Goal: Task Accomplishment & Management: Use online tool/utility

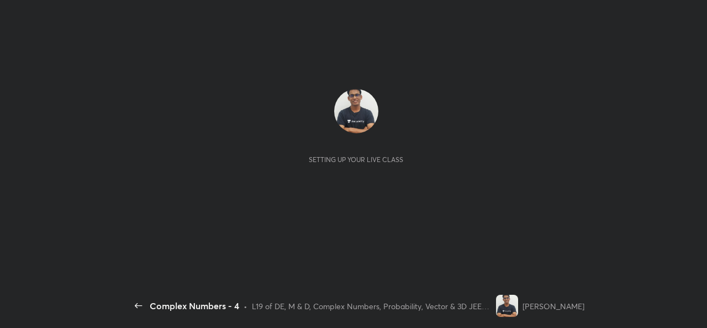
scroll to position [4, 1]
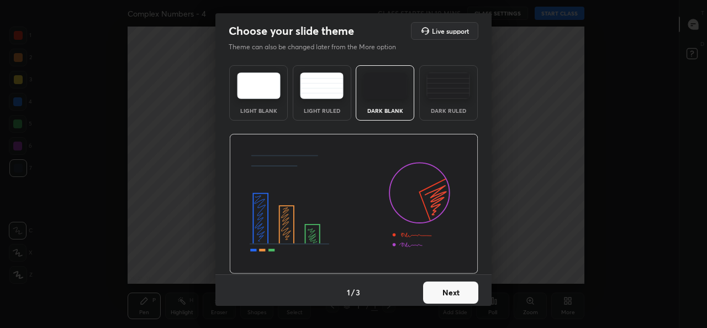
click at [456, 288] on button "Next" at bounding box center [450, 292] width 55 height 22
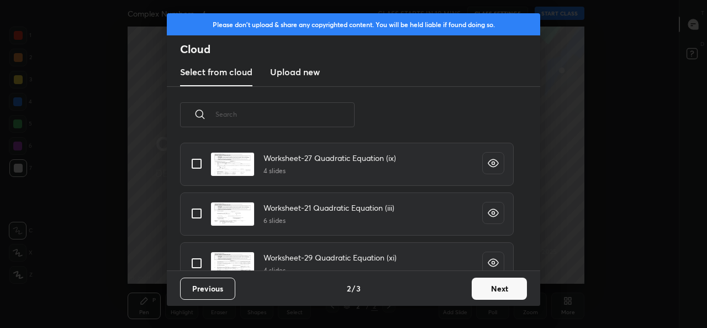
scroll to position [70, 0]
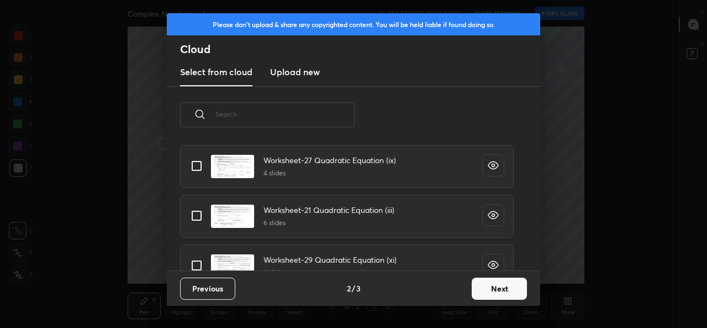
click at [285, 115] on input "text" at bounding box center [284, 114] width 139 height 47
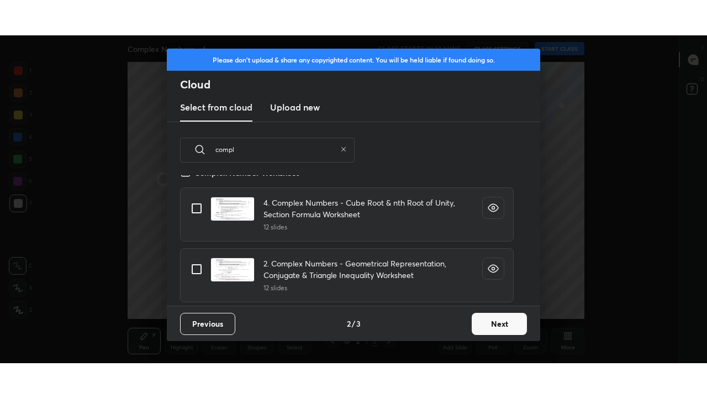
scroll to position [349, 0]
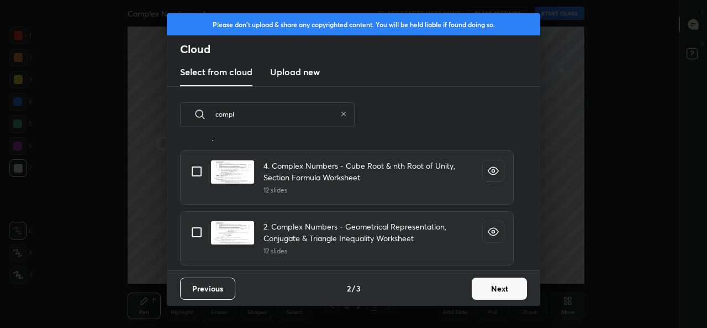
type input "compl"
click at [198, 233] on input "grid" at bounding box center [196, 231] width 23 height 23
checkbox input "true"
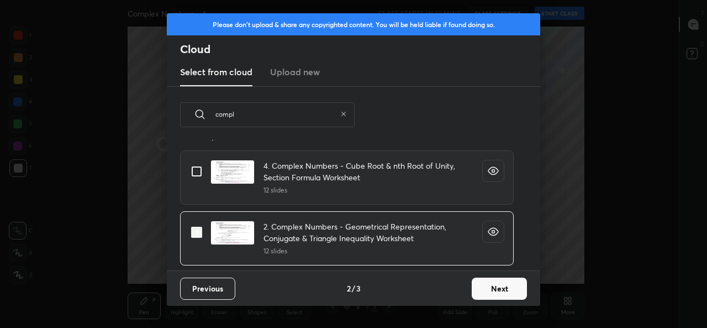
click at [494, 286] on button "Next" at bounding box center [499, 288] width 55 height 22
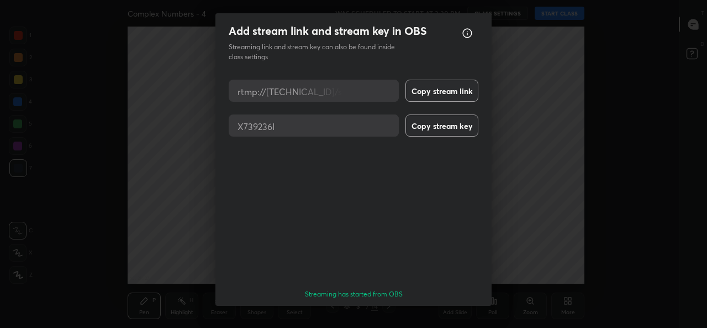
click at [442, 314] on button "Done" at bounding box center [450, 325] width 55 height 22
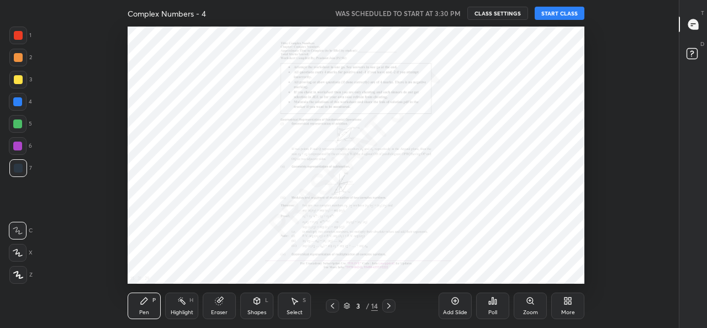
click at [559, 19] on button "START CLASS" at bounding box center [560, 13] width 50 height 13
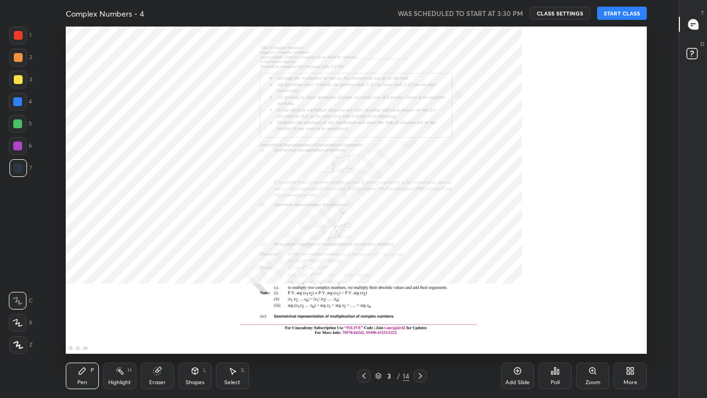
scroll to position [327, 641]
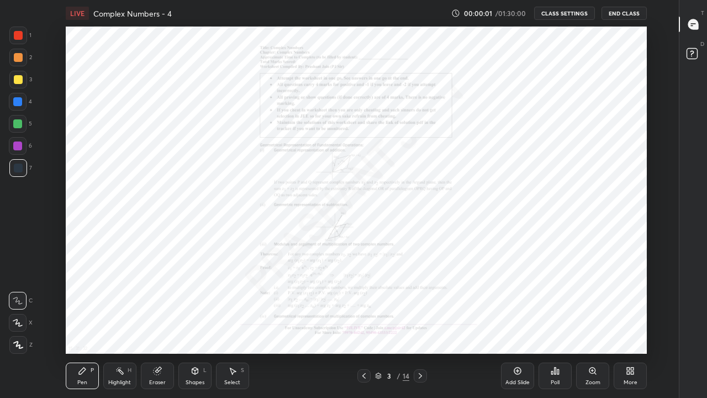
click at [420, 327] on icon at bounding box center [420, 375] width 9 height 9
click at [421, 327] on icon at bounding box center [420, 375] width 9 height 9
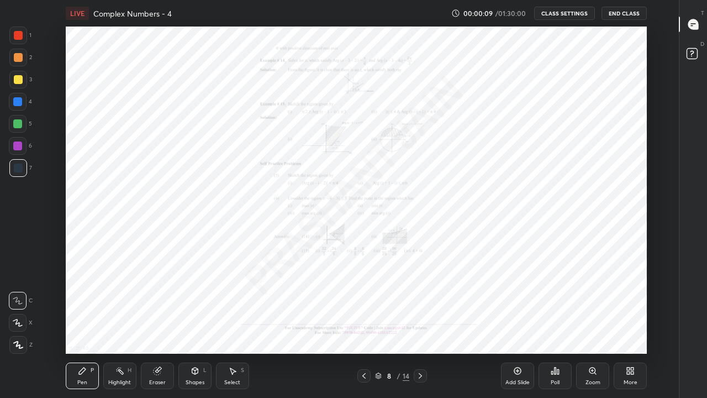
click at [421, 327] on icon at bounding box center [420, 376] width 3 height 6
click at [588, 327] on div "Zoom" at bounding box center [592, 375] width 33 height 27
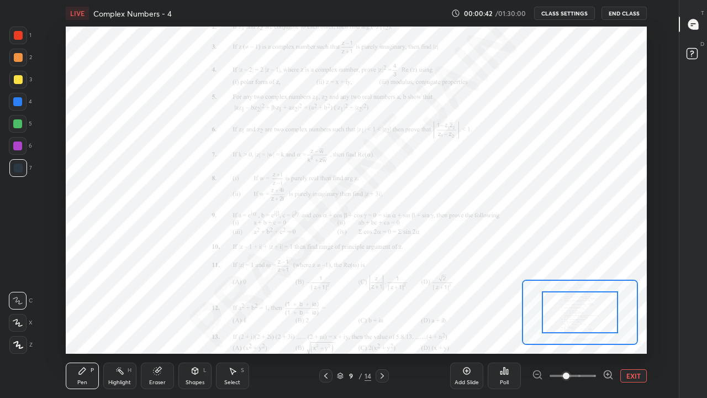
click at [608, 327] on icon at bounding box center [608, 374] width 3 height 0
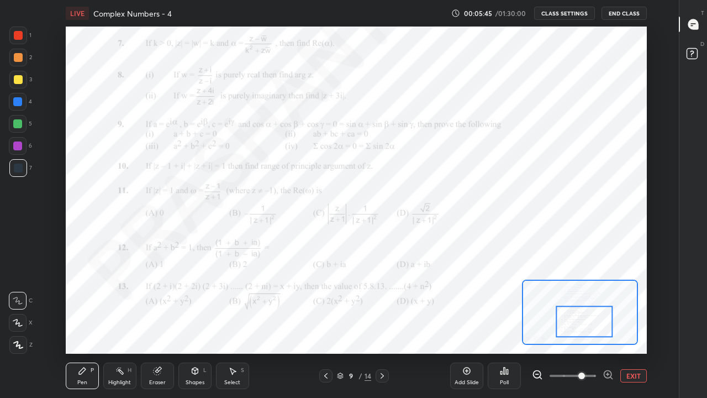
click at [382, 327] on icon at bounding box center [382, 375] width 9 height 9
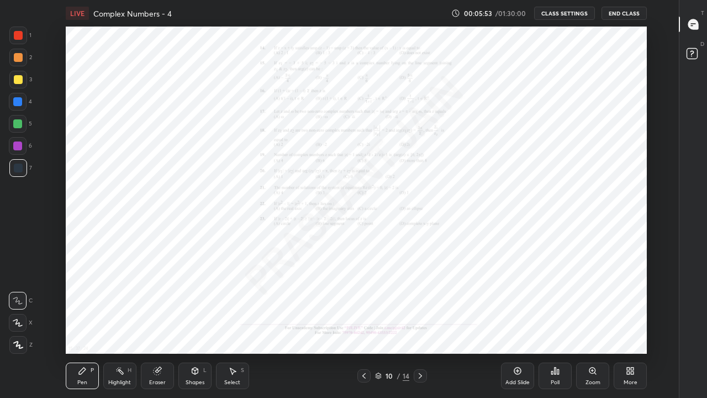
click at [596, 327] on div "Zoom" at bounding box center [592, 375] width 33 height 27
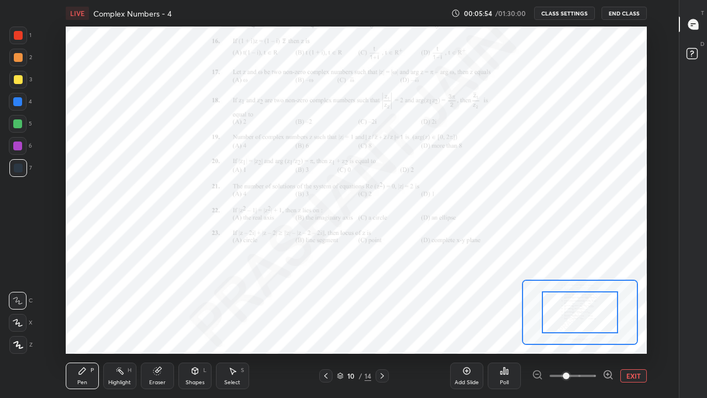
click at [607, 327] on icon at bounding box center [608, 374] width 11 height 11
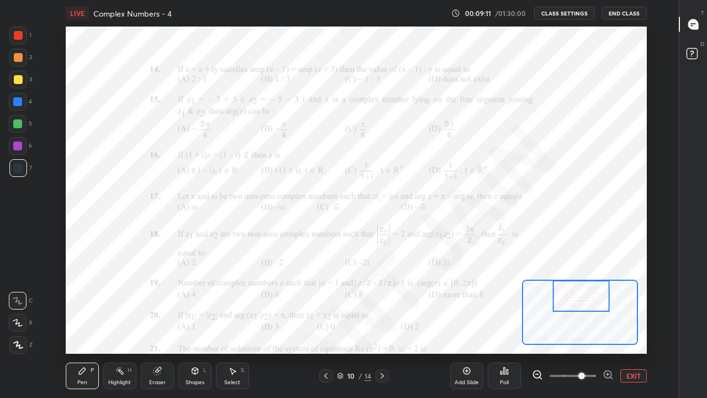
click at [467, 327] on div "Add Slide" at bounding box center [466, 375] width 33 height 27
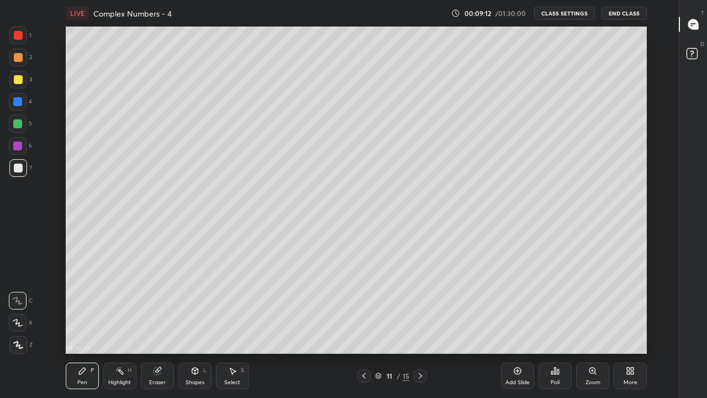
click at [363, 327] on icon at bounding box center [364, 375] width 9 height 9
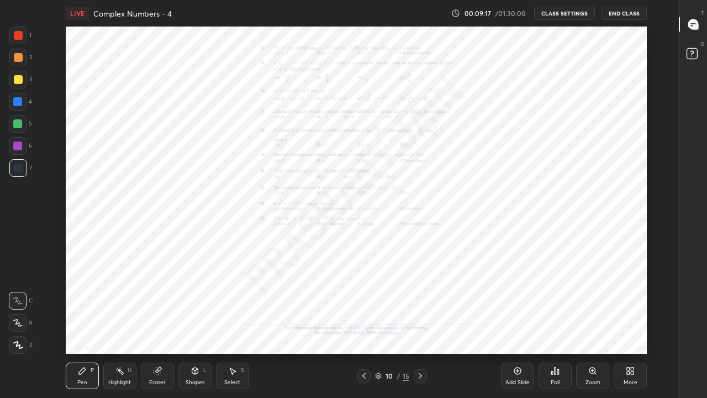
click at [420, 327] on icon at bounding box center [420, 375] width 9 height 9
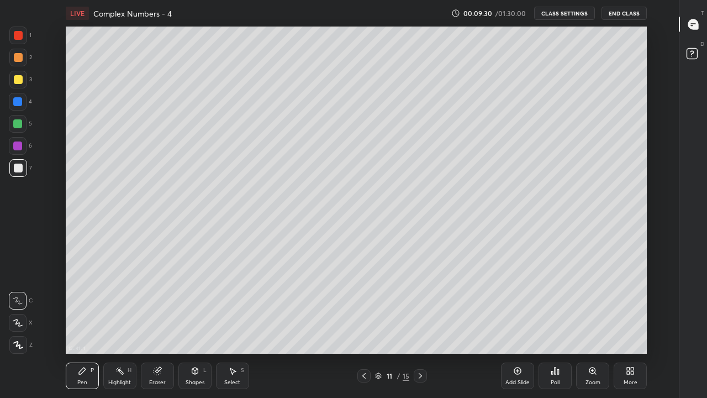
click at [363, 327] on icon at bounding box center [364, 375] width 9 height 9
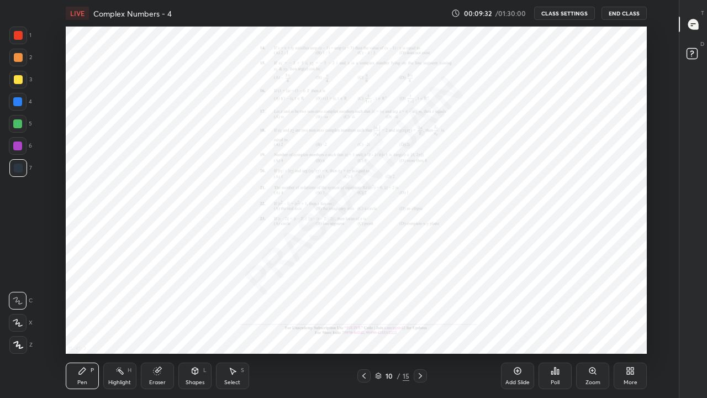
click at [420, 327] on icon at bounding box center [420, 375] width 9 height 9
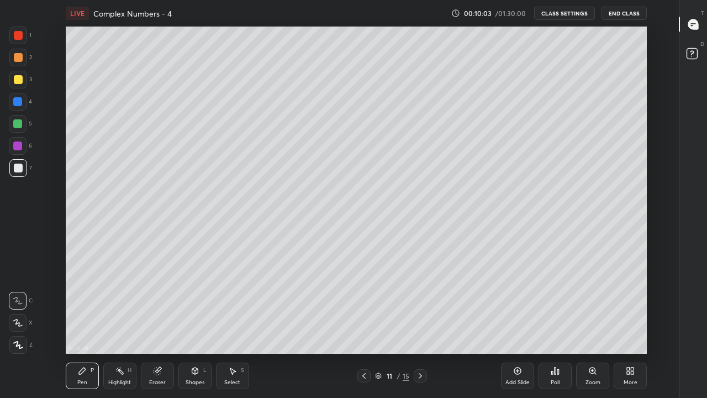
click at [25, 327] on div at bounding box center [18, 323] width 18 height 18
click at [17, 80] on div at bounding box center [18, 79] width 9 height 9
click at [14, 170] on div at bounding box center [18, 168] width 9 height 9
click at [22, 124] on div at bounding box center [18, 124] width 18 height 18
click at [163, 327] on div "Eraser" at bounding box center [157, 375] width 33 height 27
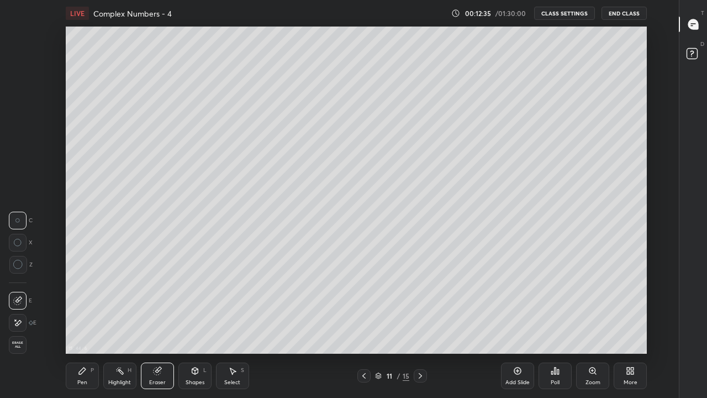
click at [85, 327] on div "Pen" at bounding box center [82, 383] width 10 height 6
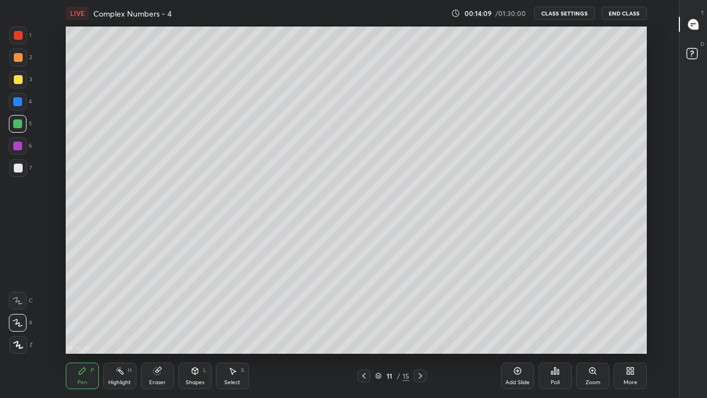
click at [363, 327] on icon at bounding box center [364, 375] width 9 height 9
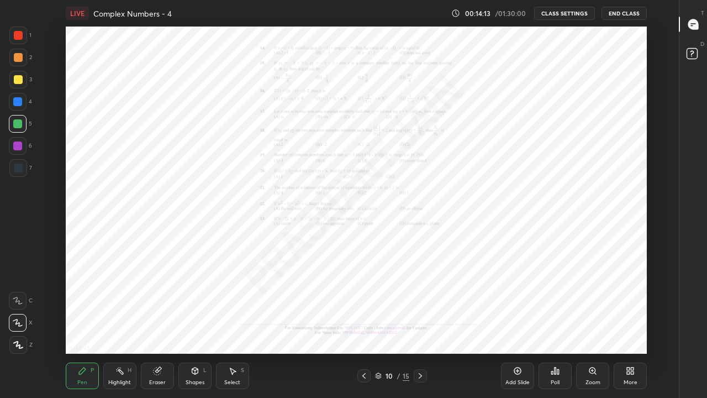
click at [596, 327] on icon at bounding box center [592, 370] width 9 height 9
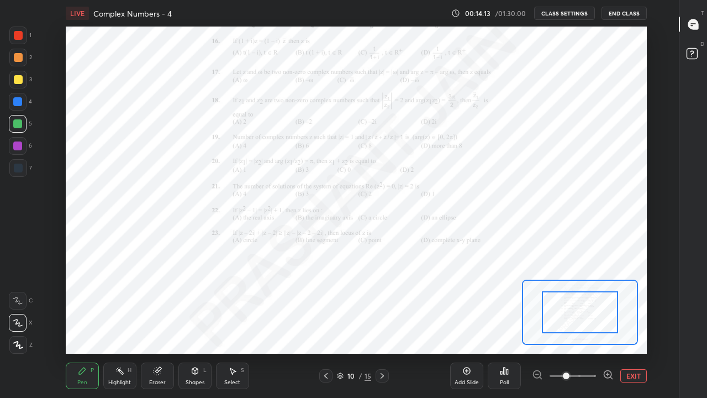
click at [608, 327] on icon at bounding box center [608, 374] width 3 height 0
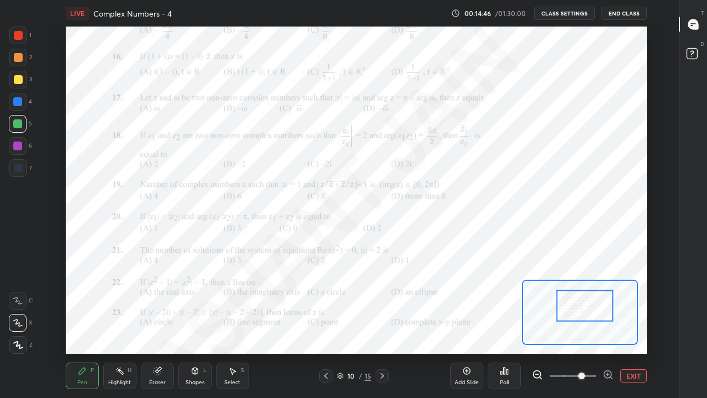
click at [17, 170] on div at bounding box center [18, 168] width 9 height 9
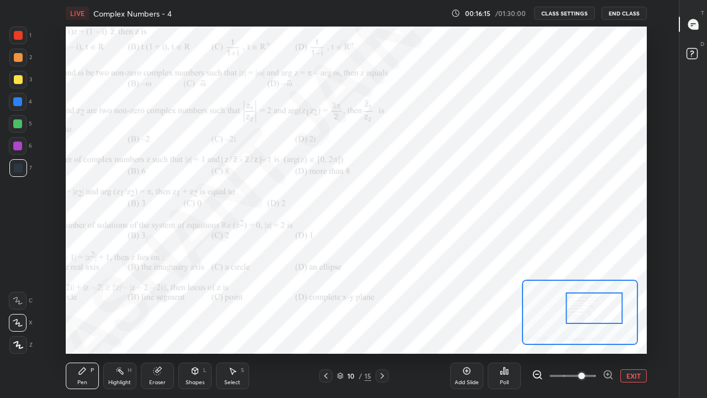
click at [634, 327] on button "EXIT" at bounding box center [633, 375] width 27 height 13
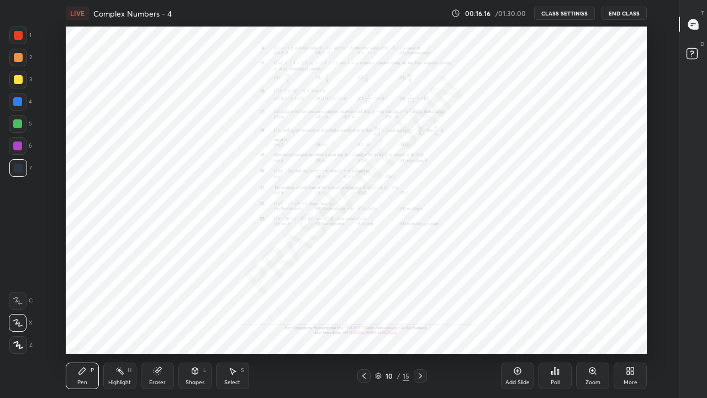
click at [523, 327] on div "Add Slide" at bounding box center [517, 383] width 24 height 6
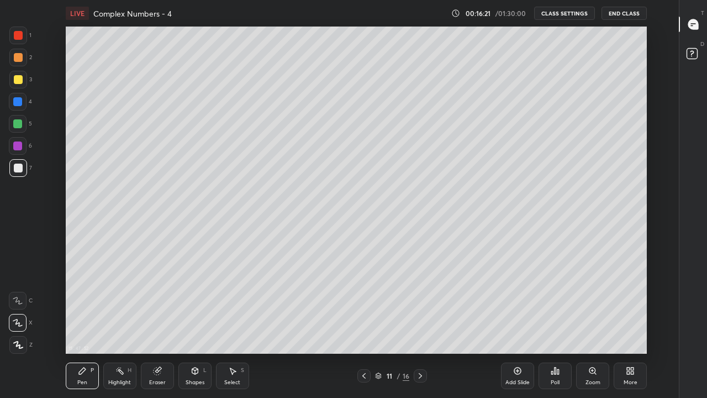
click at [363, 327] on icon at bounding box center [363, 376] width 3 height 6
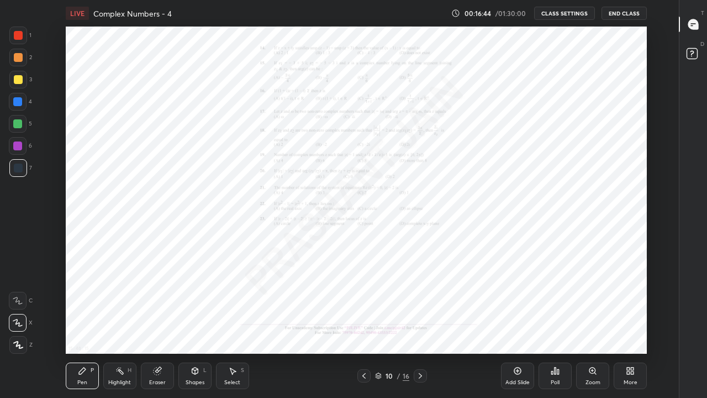
click at [363, 327] on icon at bounding box center [364, 375] width 9 height 9
click at [520, 327] on icon at bounding box center [517, 370] width 9 height 9
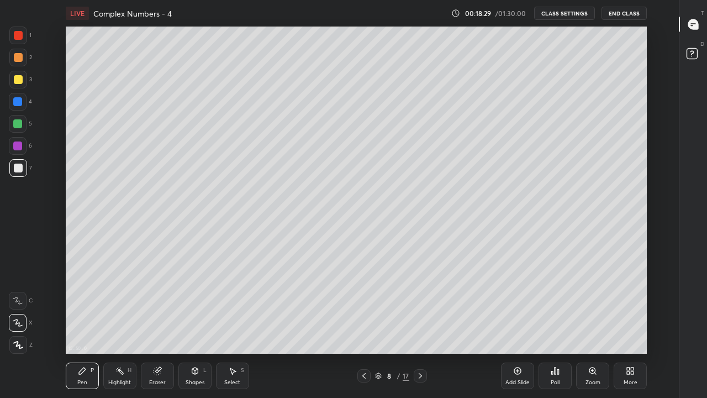
click at [363, 327] on icon at bounding box center [364, 375] width 9 height 9
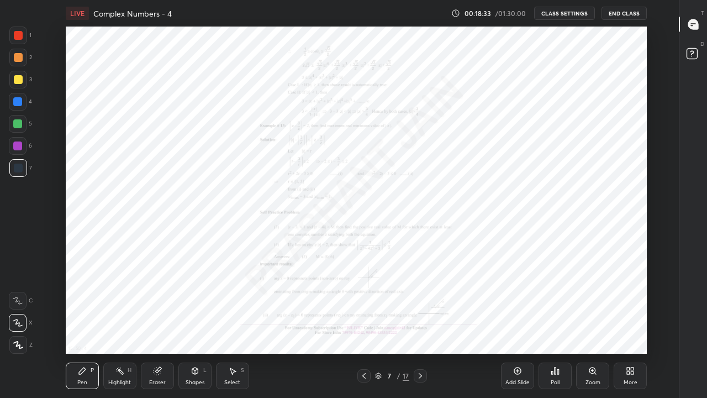
click at [420, 327] on icon at bounding box center [420, 375] width 9 height 9
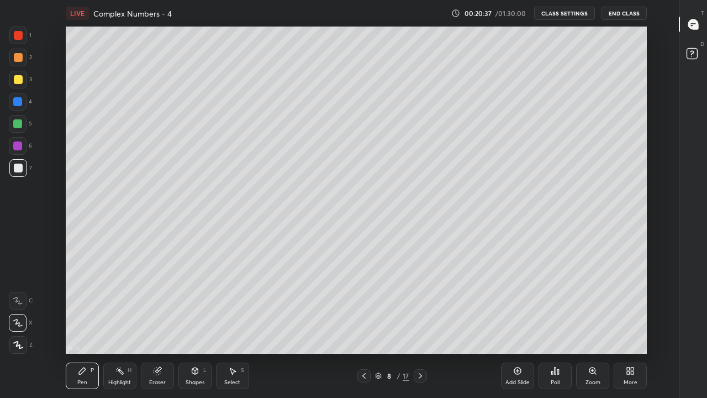
click at [152, 327] on div "Eraser" at bounding box center [157, 383] width 17 height 6
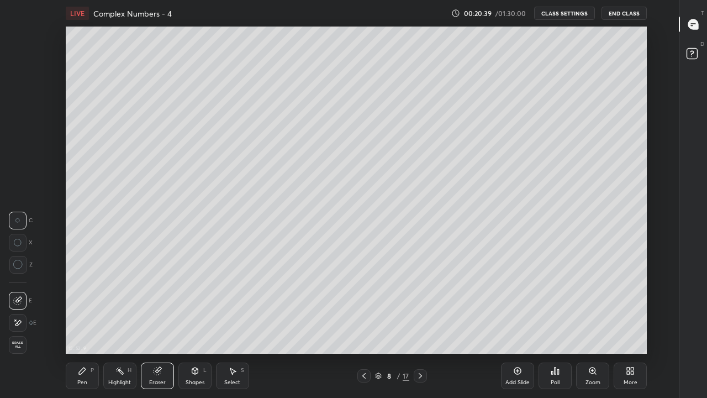
click at [86, 327] on icon at bounding box center [82, 370] width 9 height 9
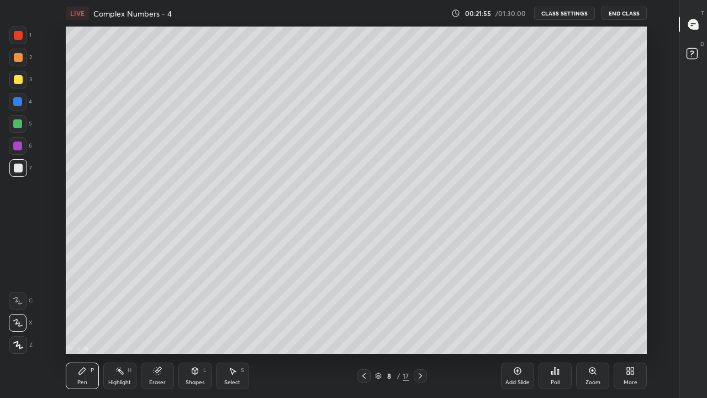
click at [157, 327] on div "Eraser" at bounding box center [157, 375] width 33 height 27
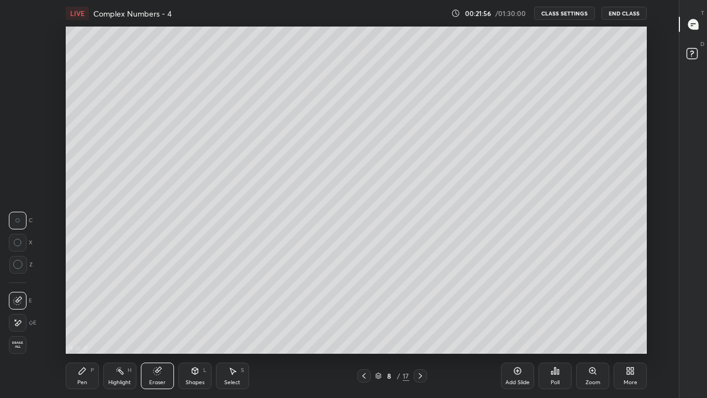
click at [20, 322] on icon at bounding box center [18, 323] width 6 height 6
click at [87, 327] on div "Pen P" at bounding box center [82, 375] width 33 height 27
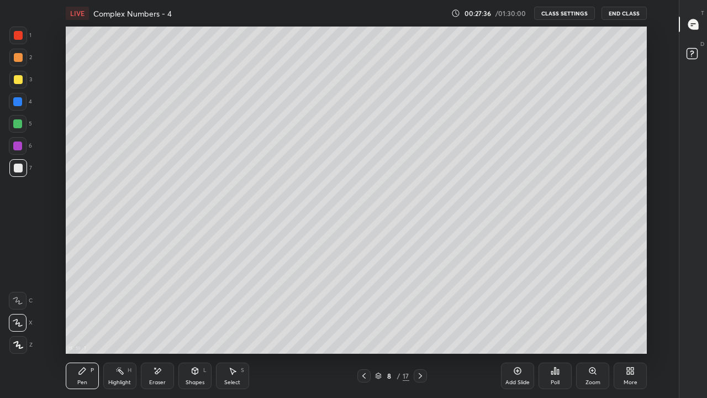
click at [520, 327] on div "Add Slide" at bounding box center [517, 375] width 33 height 27
click at [363, 327] on icon at bounding box center [364, 375] width 9 height 9
click at [420, 327] on icon at bounding box center [420, 375] width 9 height 9
type textarea "x"
click at [421, 327] on icon at bounding box center [420, 375] width 9 height 9
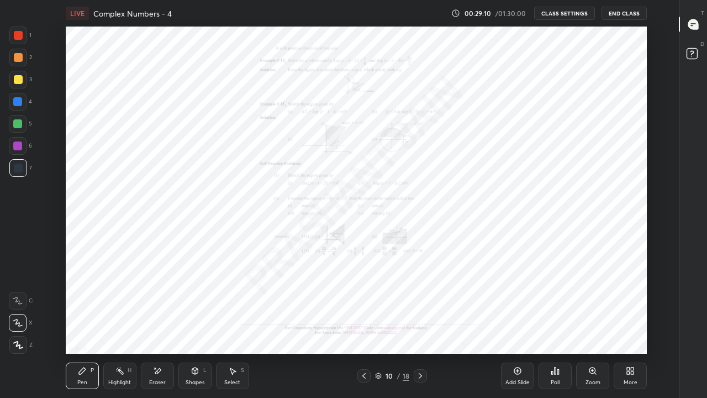
click at [423, 327] on icon at bounding box center [420, 375] width 9 height 9
click at [420, 327] on icon at bounding box center [420, 375] width 9 height 9
click at [426, 327] on div at bounding box center [420, 375] width 13 height 13
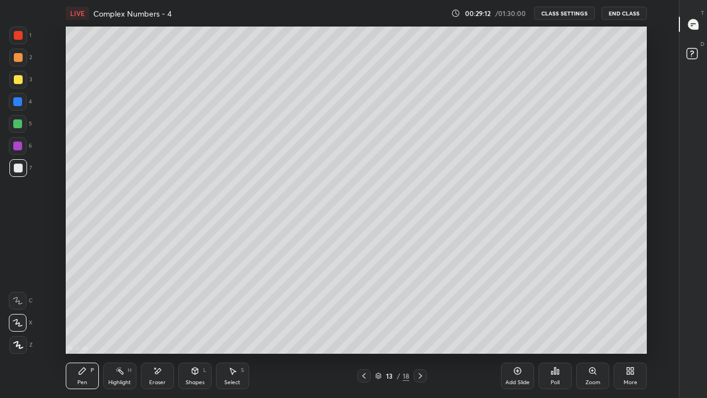
click at [370, 327] on div at bounding box center [363, 375] width 13 height 13
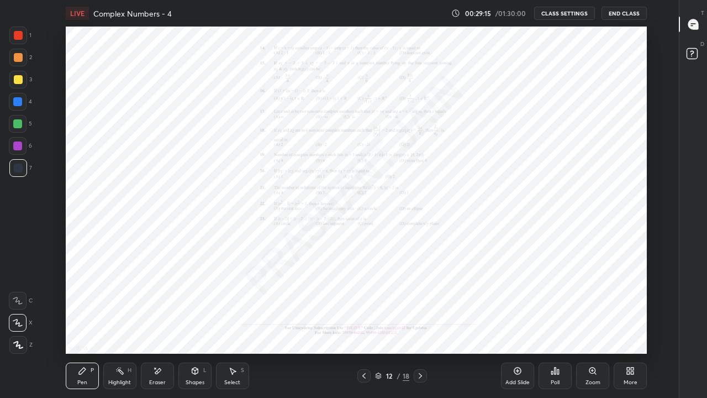
click at [425, 327] on div at bounding box center [420, 375] width 13 height 13
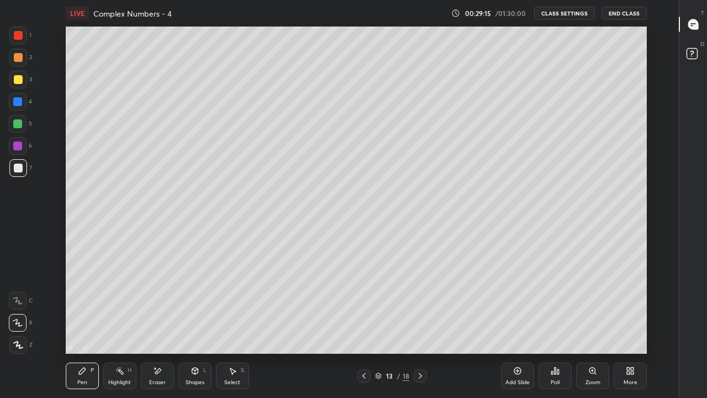
click at [420, 327] on icon at bounding box center [420, 375] width 9 height 9
click at [420, 327] on icon at bounding box center [420, 376] width 3 height 6
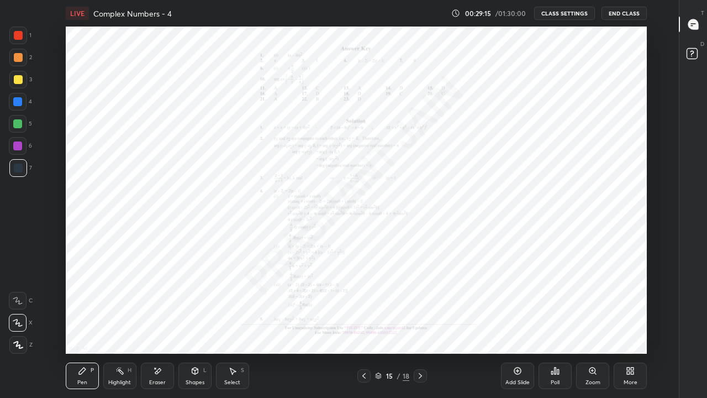
click at [419, 327] on icon at bounding box center [420, 376] width 3 height 6
click at [420, 327] on icon at bounding box center [420, 375] width 9 height 9
click at [419, 327] on icon at bounding box center [420, 375] width 9 height 9
click at [420, 327] on icon at bounding box center [420, 375] width 9 height 9
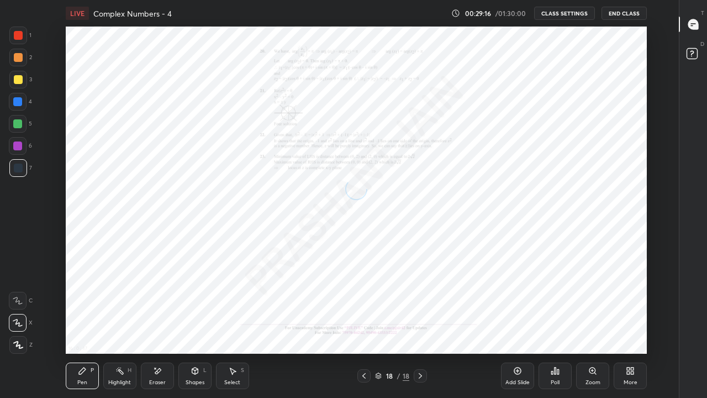
click at [420, 327] on icon at bounding box center [420, 375] width 9 height 9
click at [416, 327] on icon at bounding box center [420, 375] width 9 height 9
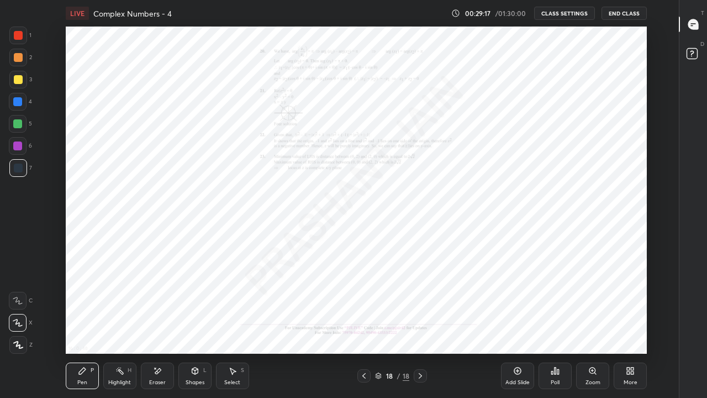
click at [416, 327] on icon at bounding box center [420, 375] width 9 height 9
click at [625, 327] on div "More" at bounding box center [630, 375] width 33 height 27
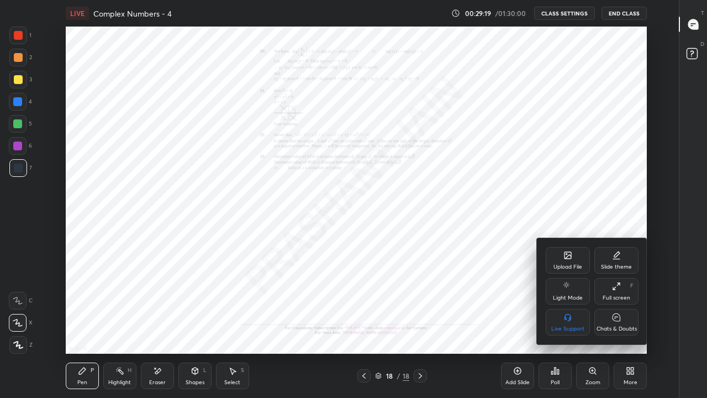
click at [566, 261] on div "Upload File" at bounding box center [568, 260] width 44 height 27
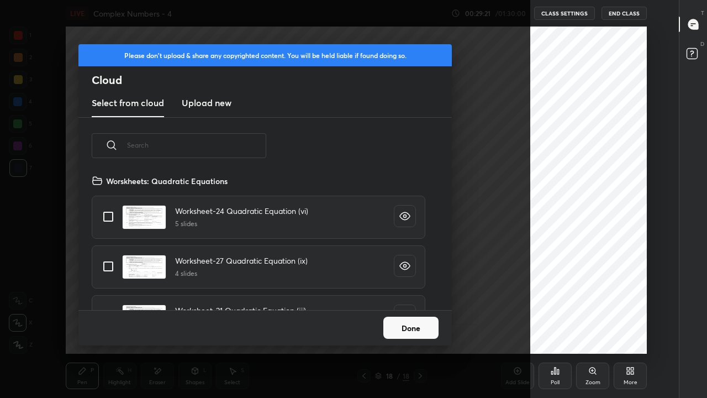
scroll to position [136, 355]
click at [238, 146] on input "text" at bounding box center [196, 145] width 139 height 47
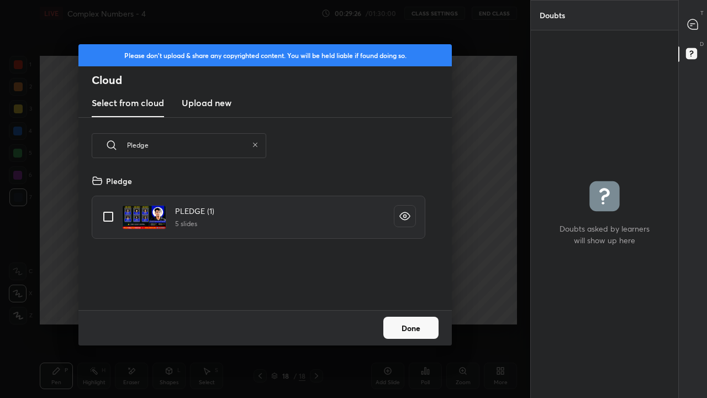
type input "Pledge"
click at [106, 213] on input "grid" at bounding box center [108, 216] width 23 height 23
checkbox input "true"
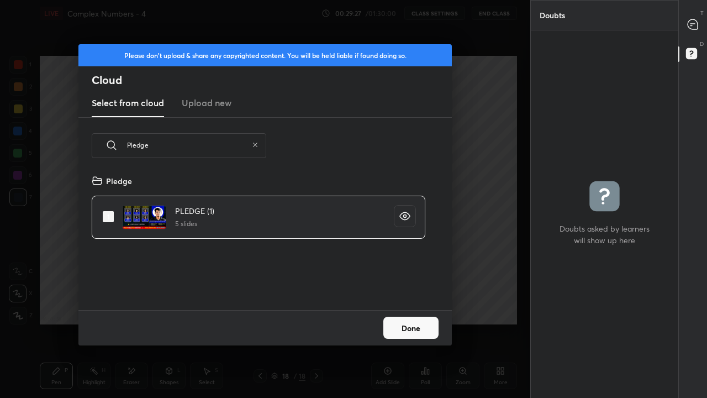
click at [411, 327] on button "Done" at bounding box center [410, 328] width 55 height 22
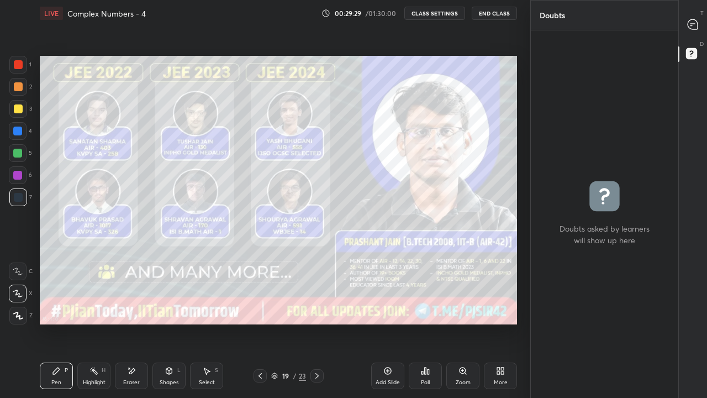
click at [499, 327] on div "More" at bounding box center [500, 375] width 33 height 27
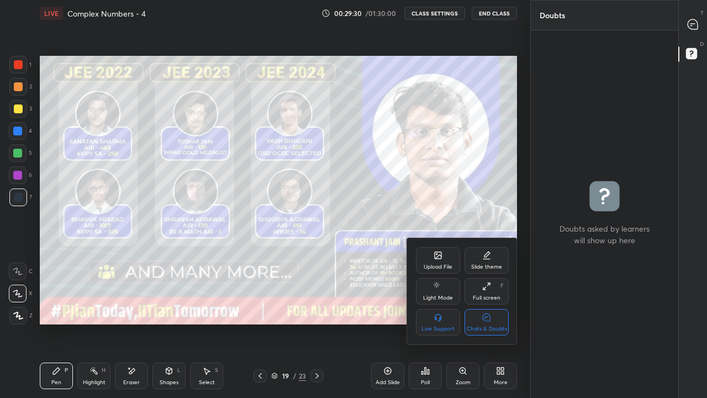
click at [489, 323] on div "Chats & Doubts" at bounding box center [487, 322] width 44 height 27
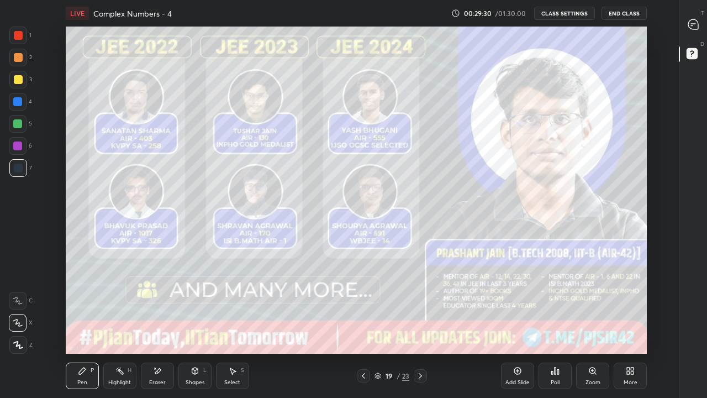
scroll to position [54914, 54599]
click at [419, 327] on icon at bounding box center [420, 375] width 9 height 9
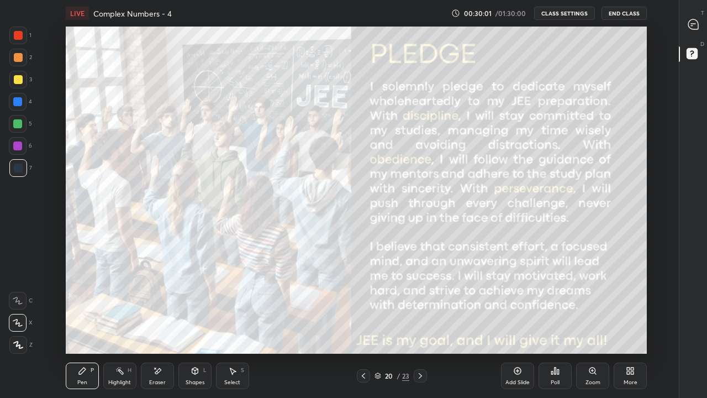
click at [420, 327] on icon at bounding box center [420, 375] width 9 height 9
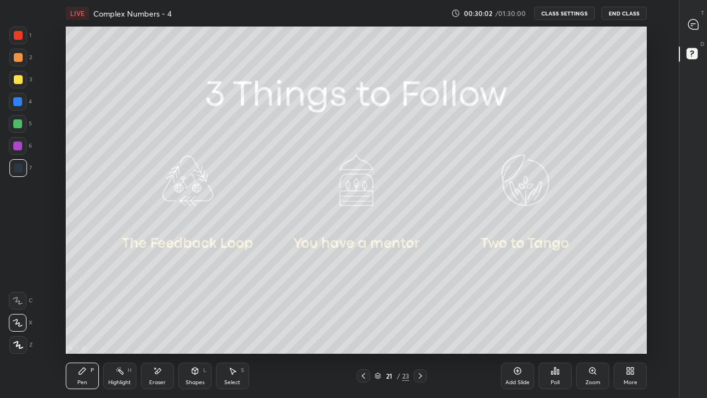
click at [420, 327] on icon at bounding box center [420, 375] width 9 height 9
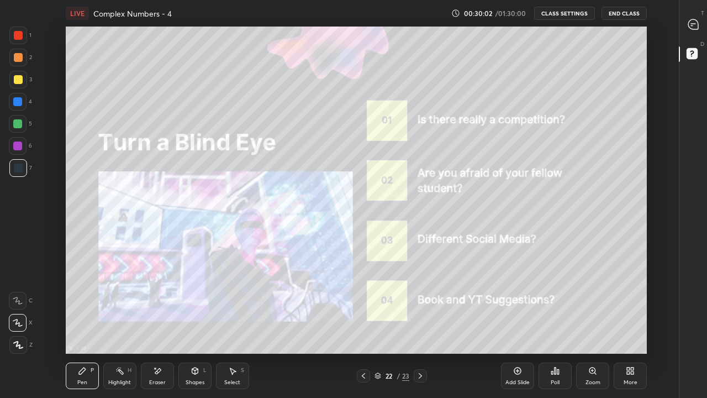
click at [420, 327] on icon at bounding box center [420, 375] width 9 height 9
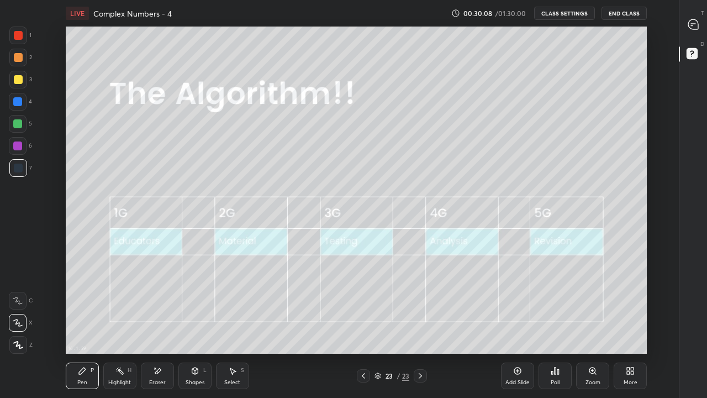
click at [518, 327] on icon at bounding box center [517, 370] width 9 height 9
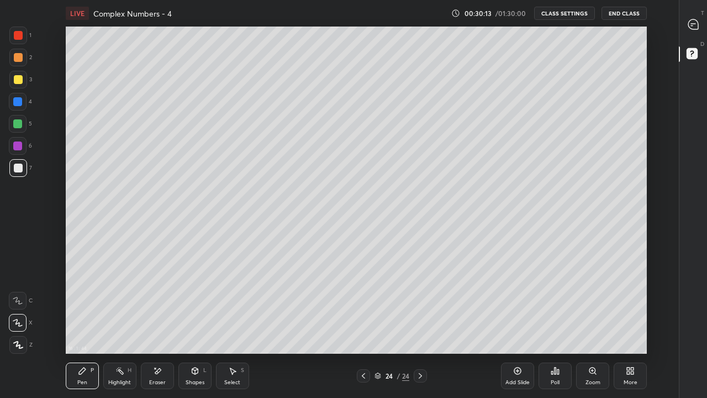
click at [555, 15] on button "CLASS SETTINGS" at bounding box center [564, 13] width 61 height 13
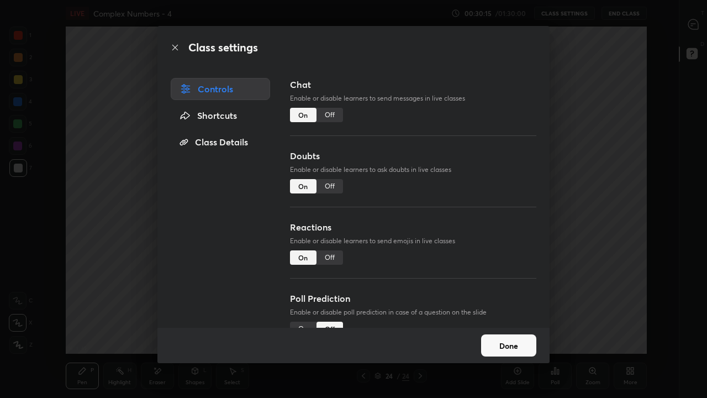
click at [330, 113] on div "Off" at bounding box center [330, 115] width 27 height 14
click at [501, 327] on button "Done" at bounding box center [508, 345] width 55 height 22
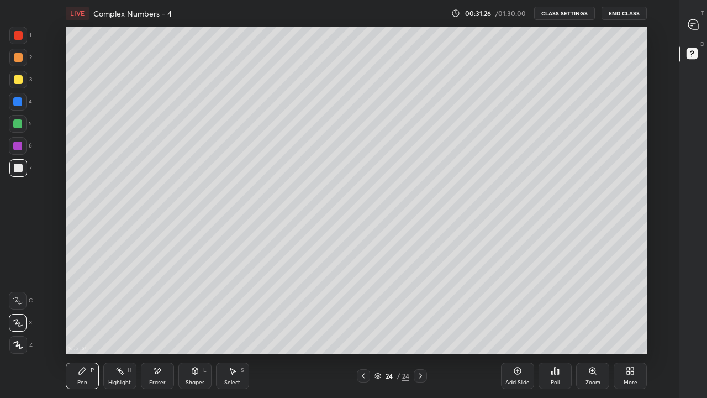
click at [568, 7] on button "CLASS SETTINGS" at bounding box center [564, 13] width 61 height 13
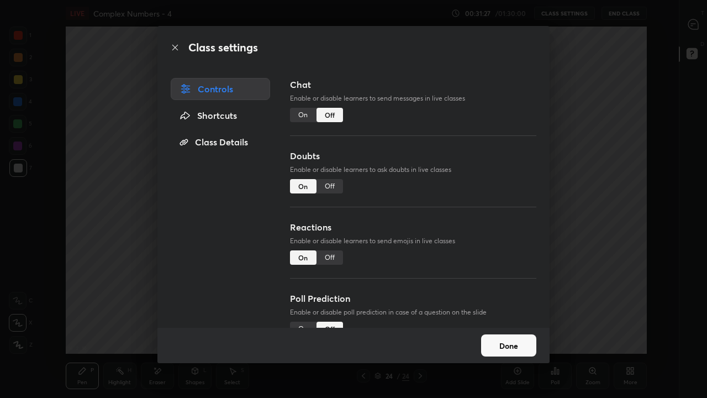
click at [573, 297] on div "Class settings Controls Shortcuts Class Details Chat Enable or disable learners…" at bounding box center [353, 199] width 707 height 398
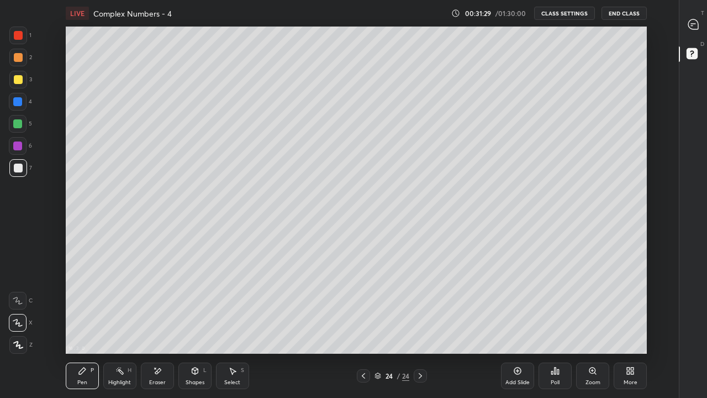
click at [522, 327] on icon at bounding box center [517, 370] width 9 height 9
click at [363, 327] on icon at bounding box center [363, 375] width 9 height 9
click at [554, 327] on icon at bounding box center [555, 370] width 9 height 9
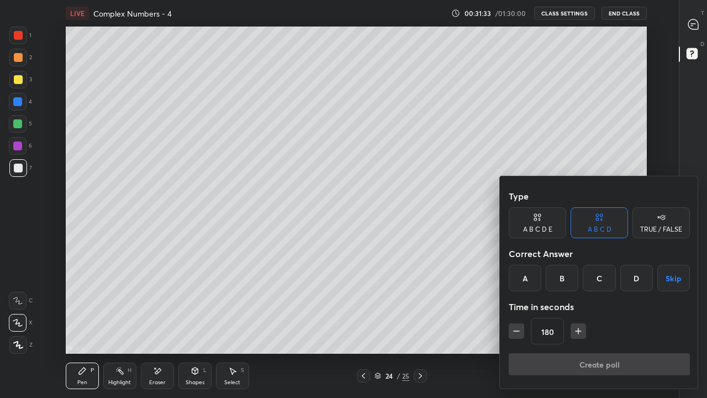
click at [549, 232] on div "A B C D E" at bounding box center [537, 229] width 29 height 7
click at [640, 280] on div "E" at bounding box center [646, 278] width 27 height 27
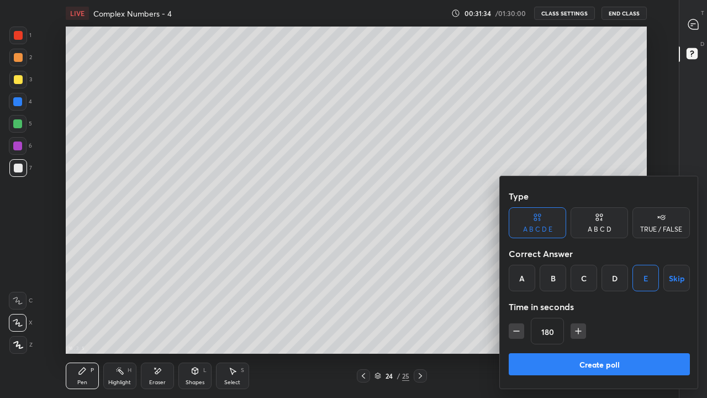
click at [520, 327] on icon "button" at bounding box center [516, 330] width 11 height 11
type input "165"
click at [549, 327] on button "Create poll" at bounding box center [599, 364] width 181 height 22
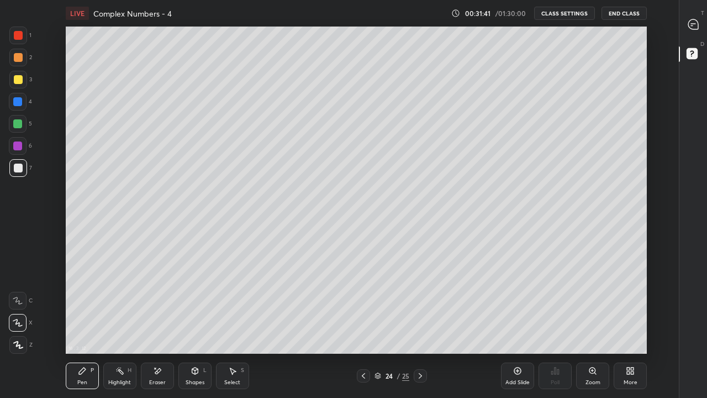
scroll to position [4, 1]
click at [557, 19] on button "CLASS SETTINGS" at bounding box center [564, 13] width 61 height 13
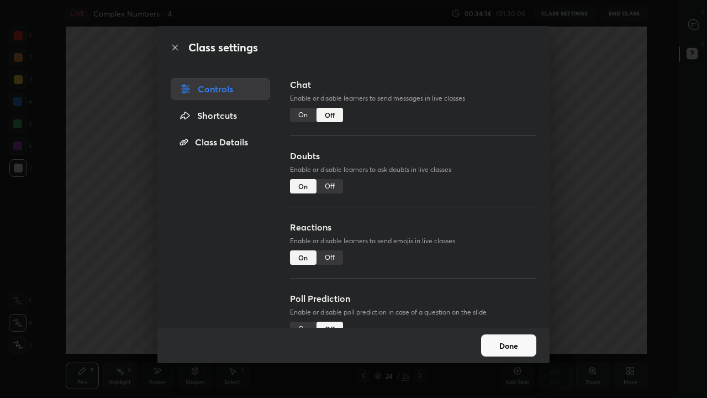
click at [300, 113] on div "On" at bounding box center [303, 115] width 27 height 14
click at [504, 327] on button "Done" at bounding box center [508, 345] width 55 height 22
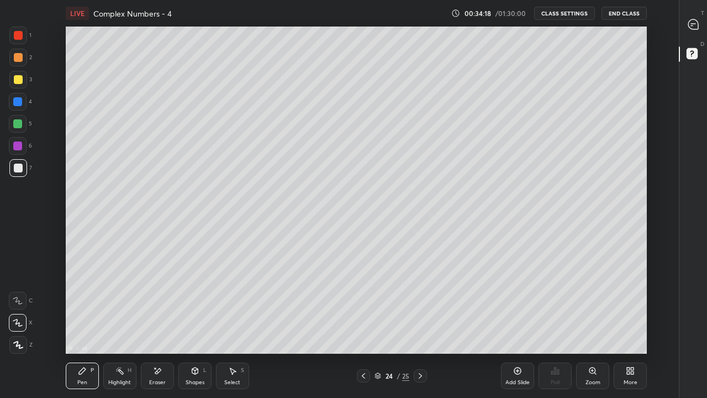
click at [14, 82] on div at bounding box center [18, 79] width 9 height 9
click at [420, 327] on icon at bounding box center [420, 375] width 9 height 9
click at [15, 167] on div at bounding box center [18, 168] width 9 height 9
click at [18, 86] on div at bounding box center [18, 80] width 18 height 18
click at [14, 169] on div at bounding box center [18, 168] width 9 height 9
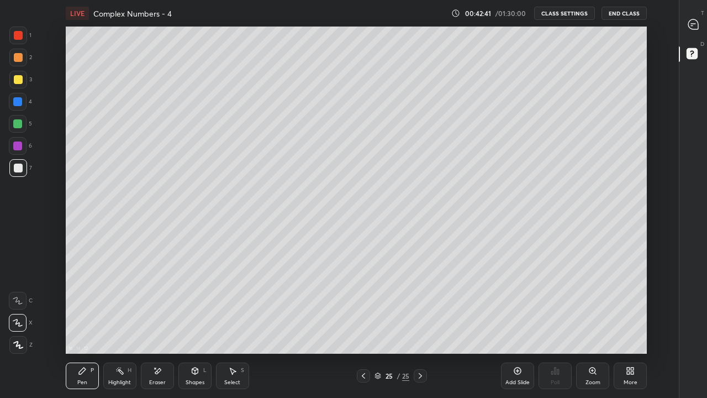
click at [510, 327] on div "Add Slide" at bounding box center [517, 375] width 33 height 27
click at [17, 83] on div at bounding box center [18, 79] width 9 height 9
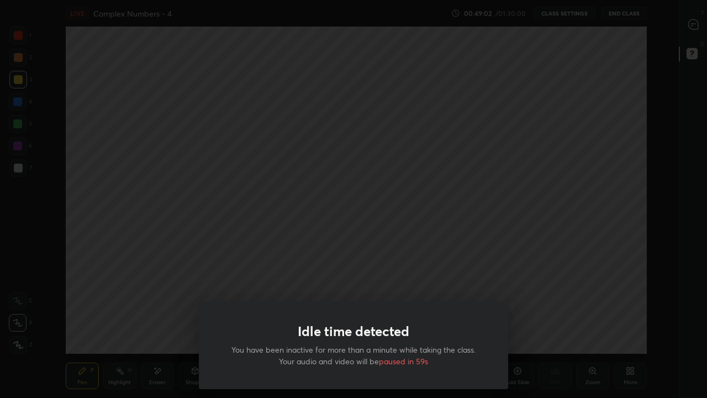
click at [540, 327] on div "Idle time detected You have been inactive for more than a minute while taking t…" at bounding box center [353, 199] width 707 height 398
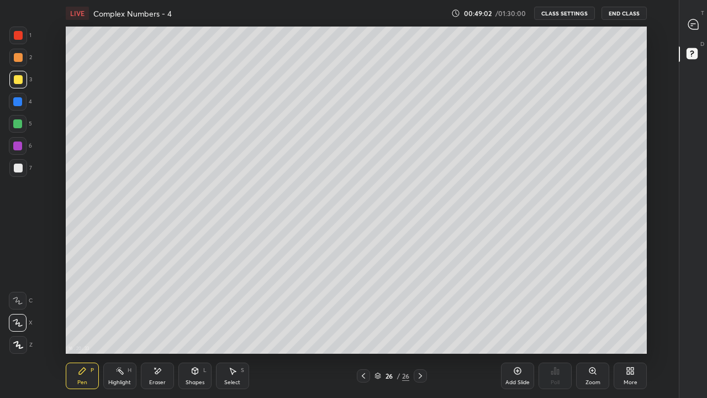
click at [521, 327] on icon at bounding box center [517, 370] width 9 height 9
click at [19, 170] on div at bounding box center [18, 168] width 9 height 9
click at [14, 82] on div at bounding box center [18, 79] width 9 height 9
click at [518, 327] on icon at bounding box center [517, 370] width 3 height 3
click at [19, 170] on div at bounding box center [18, 168] width 9 height 9
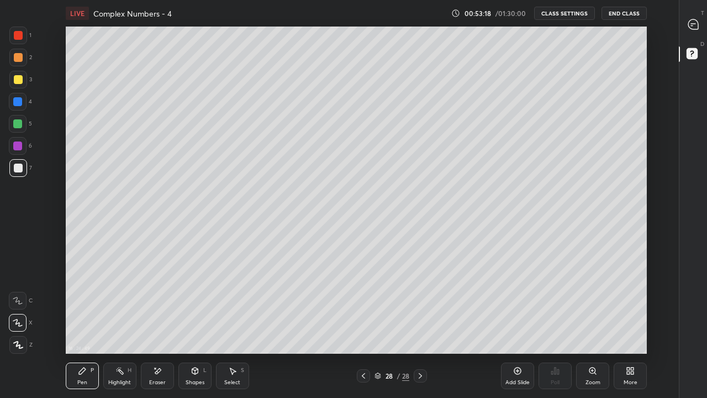
click at [18, 78] on div at bounding box center [18, 79] width 9 height 9
click at [363, 327] on icon at bounding box center [363, 375] width 9 height 9
click at [365, 327] on icon at bounding box center [363, 375] width 9 height 9
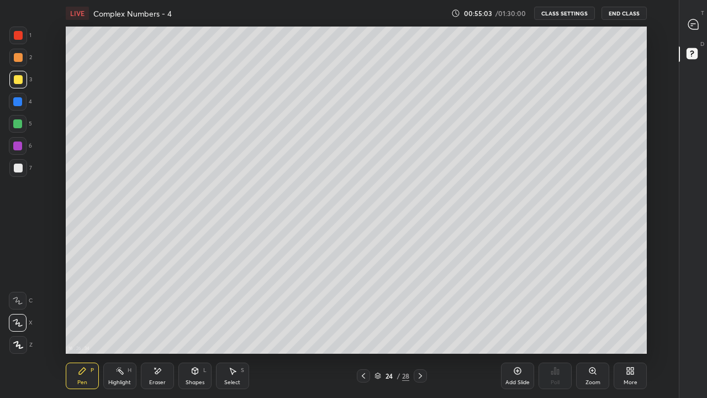
click at [365, 327] on icon at bounding box center [363, 375] width 9 height 9
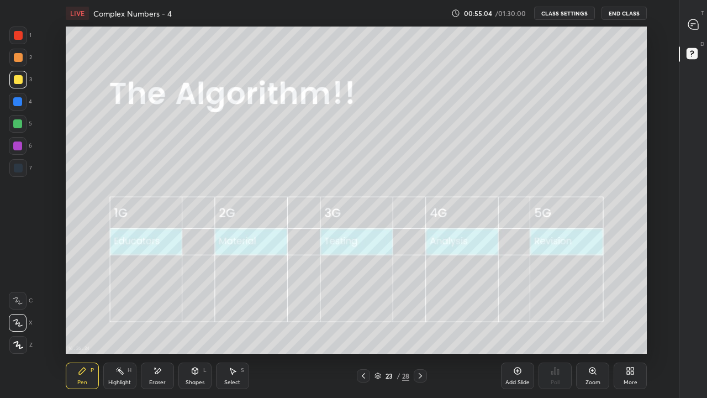
click at [366, 327] on div at bounding box center [363, 375] width 13 height 13
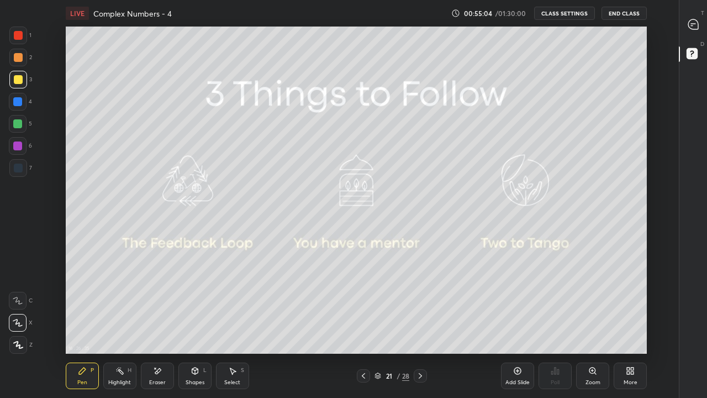
click at [366, 327] on div at bounding box center [363, 375] width 13 height 13
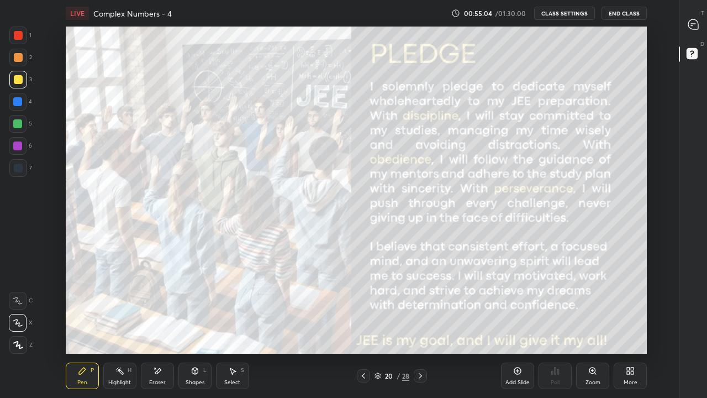
click at [363, 327] on icon at bounding box center [363, 375] width 9 height 9
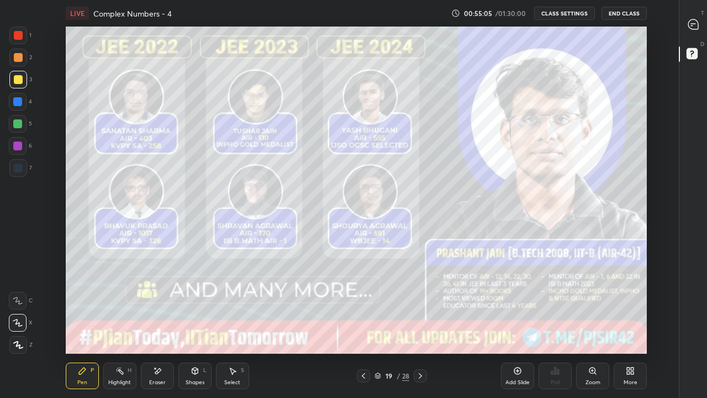
click at [363, 327] on icon at bounding box center [363, 375] width 9 height 9
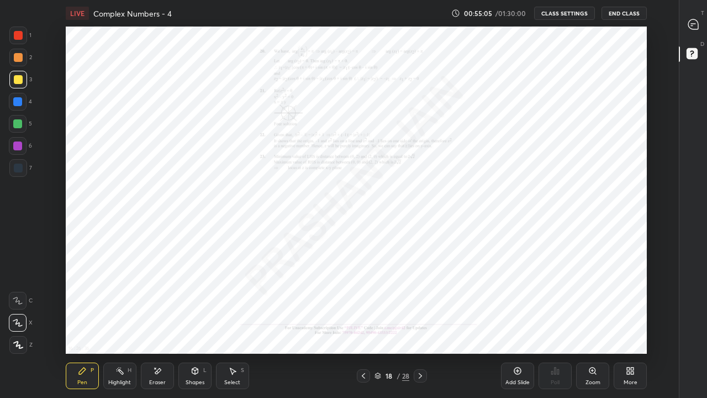
click at [363, 327] on icon at bounding box center [363, 375] width 9 height 9
click at [362, 327] on div at bounding box center [363, 375] width 13 height 13
click at [363, 327] on icon at bounding box center [363, 375] width 9 height 9
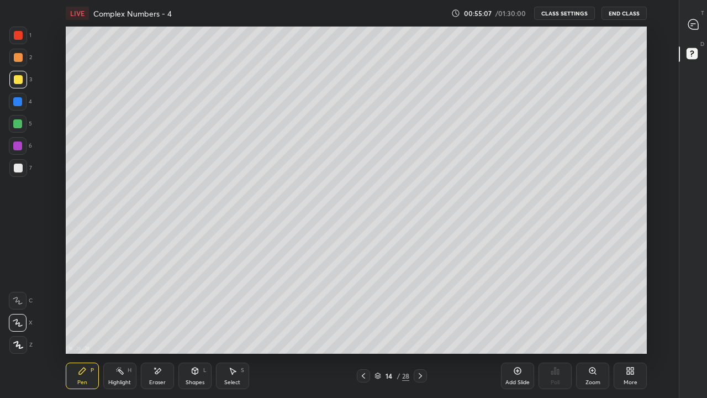
click at [365, 327] on icon at bounding box center [363, 375] width 9 height 9
click at [363, 327] on icon at bounding box center [363, 375] width 9 height 9
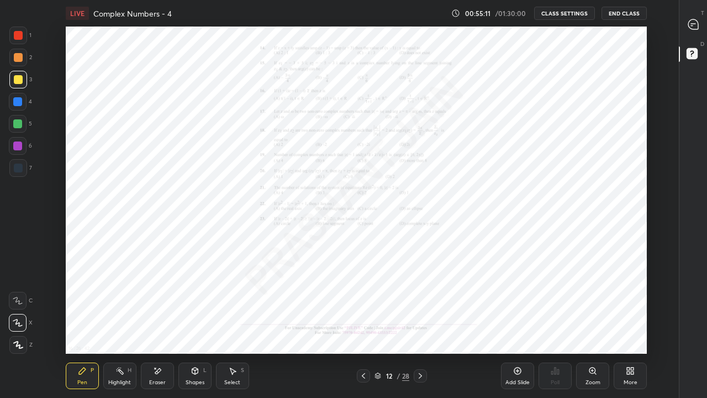
click at [369, 327] on div at bounding box center [363, 375] width 13 height 13
click at [363, 327] on icon at bounding box center [363, 375] width 9 height 9
click at [590, 327] on div "Zoom" at bounding box center [592, 375] width 33 height 27
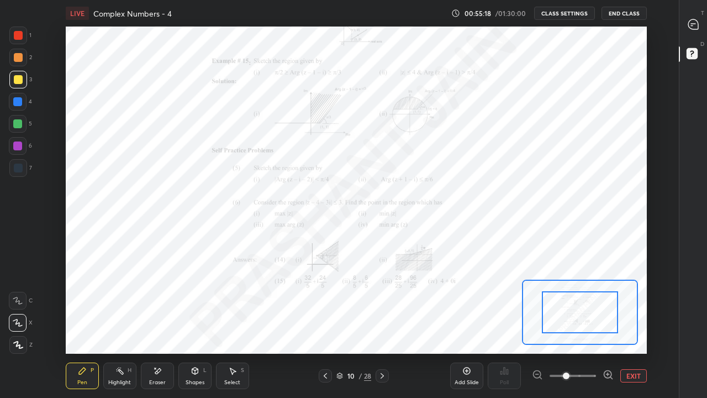
click at [608, 327] on icon at bounding box center [608, 374] width 0 height 3
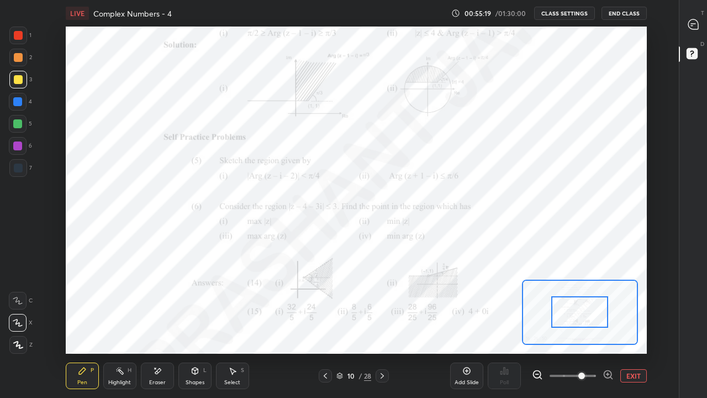
click at [608, 327] on icon at bounding box center [608, 374] width 0 height 3
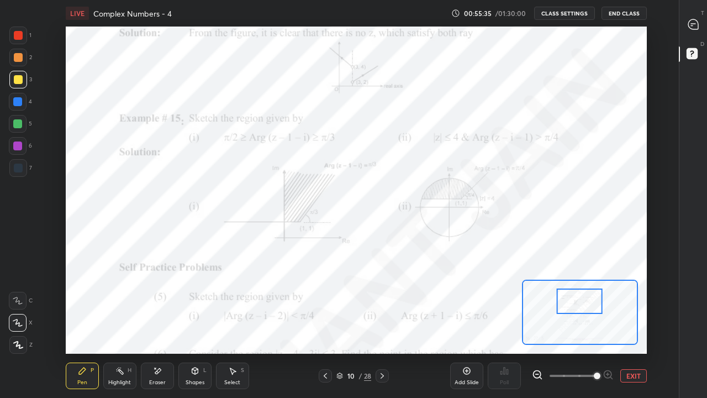
click at [636, 327] on button "EXIT" at bounding box center [633, 375] width 27 height 13
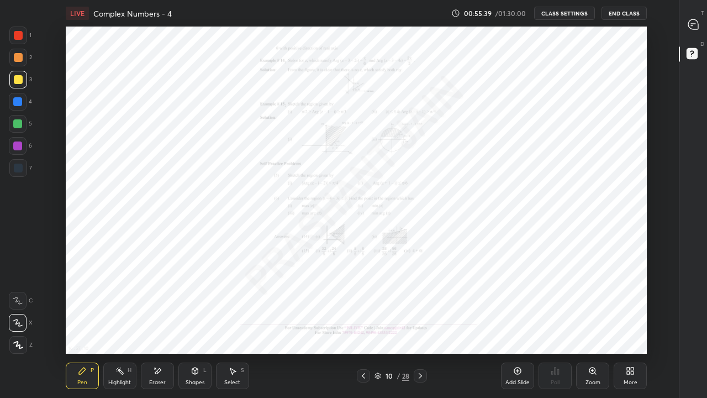
click at [368, 327] on div at bounding box center [363, 375] width 13 height 13
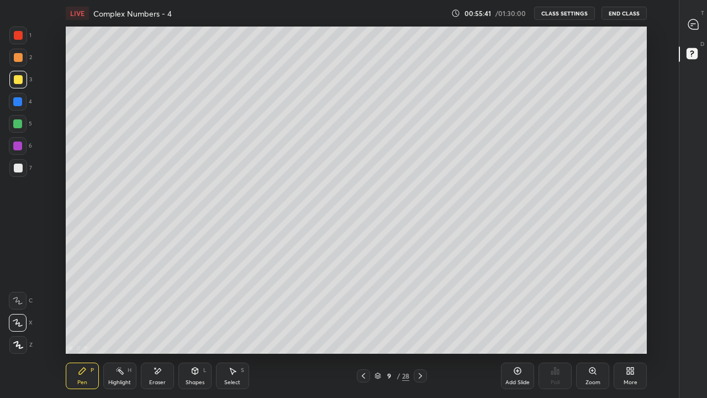
click at [363, 327] on icon at bounding box center [363, 375] width 9 height 9
click at [365, 327] on icon at bounding box center [363, 375] width 9 height 9
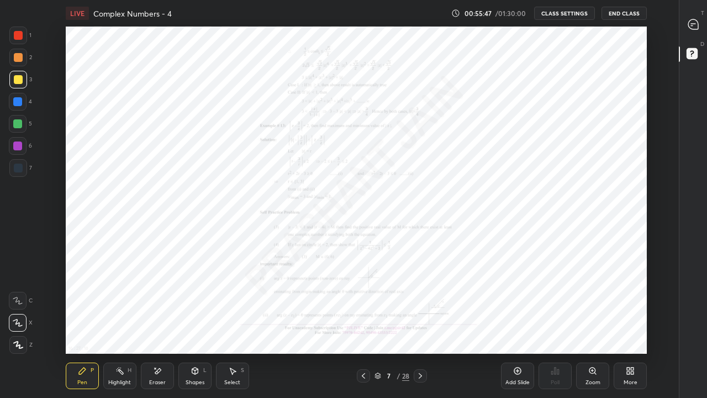
click at [363, 327] on icon at bounding box center [363, 375] width 9 height 9
click at [425, 327] on div at bounding box center [420, 375] width 13 height 13
click at [422, 327] on icon at bounding box center [420, 375] width 9 height 9
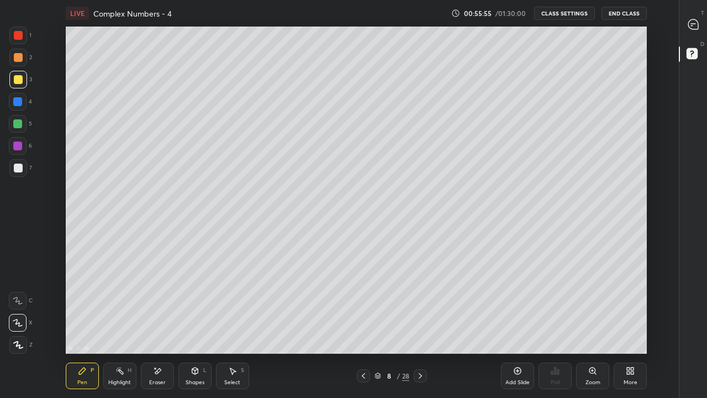
click at [422, 327] on icon at bounding box center [420, 375] width 9 height 9
click at [421, 327] on icon at bounding box center [420, 376] width 3 height 6
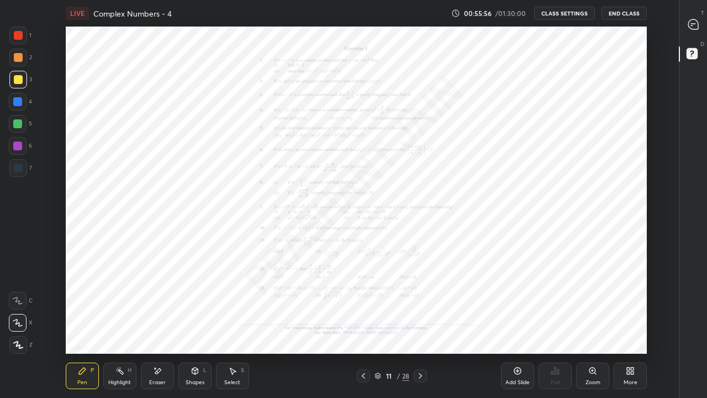
click at [420, 327] on icon at bounding box center [420, 375] width 9 height 9
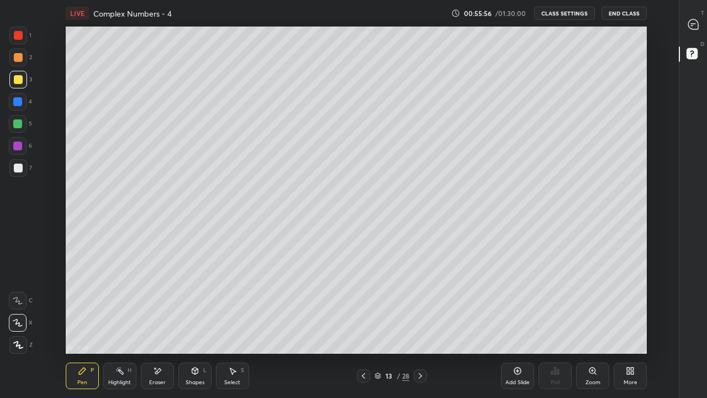
click at [419, 327] on icon at bounding box center [420, 376] width 3 height 6
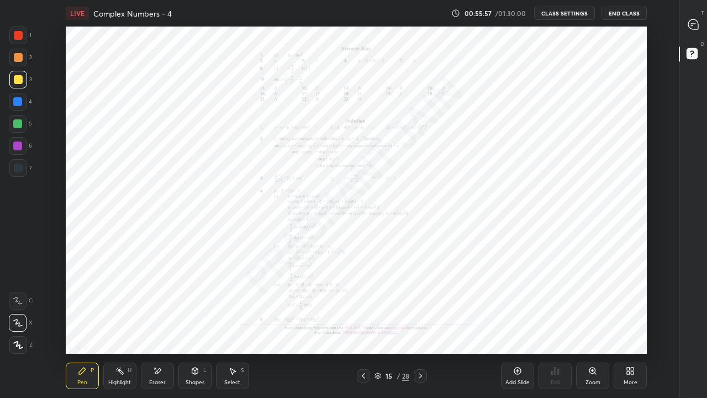
click at [420, 327] on icon at bounding box center [420, 375] width 9 height 9
click at [421, 327] on icon at bounding box center [420, 375] width 9 height 9
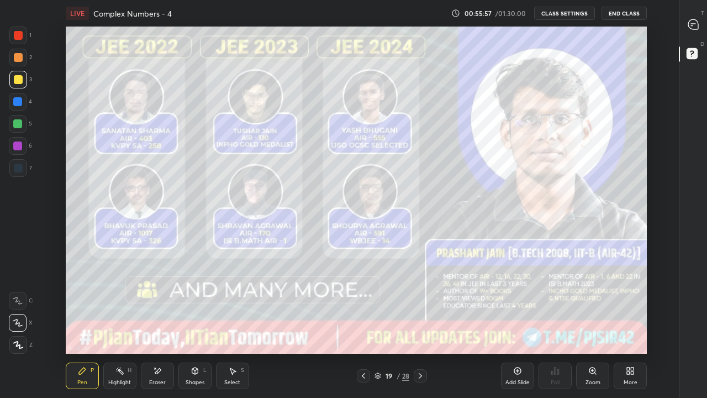
click at [421, 327] on icon at bounding box center [420, 375] width 9 height 9
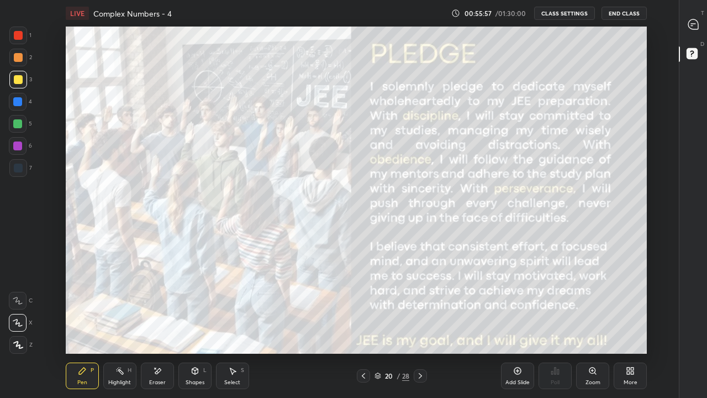
click at [422, 327] on icon at bounding box center [420, 376] width 3 height 6
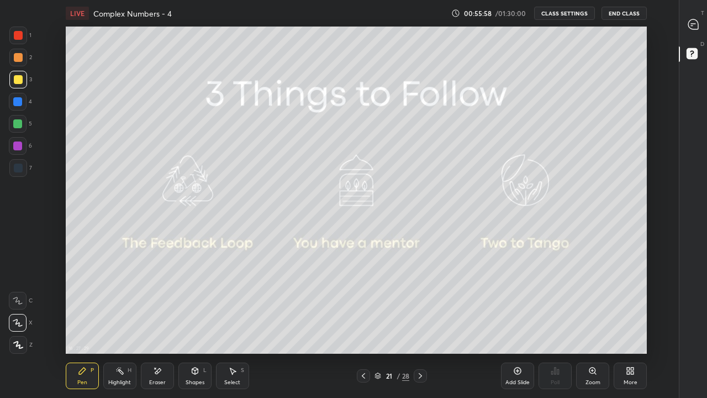
click at [422, 327] on icon at bounding box center [420, 376] width 3 height 6
click at [420, 327] on icon at bounding box center [420, 375] width 9 height 9
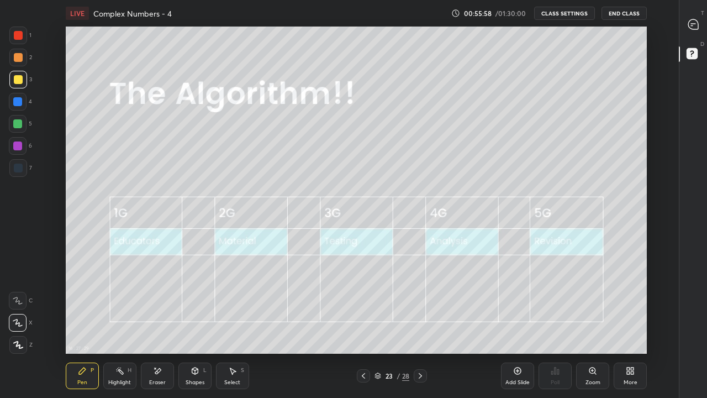
click at [420, 327] on icon at bounding box center [420, 375] width 9 height 9
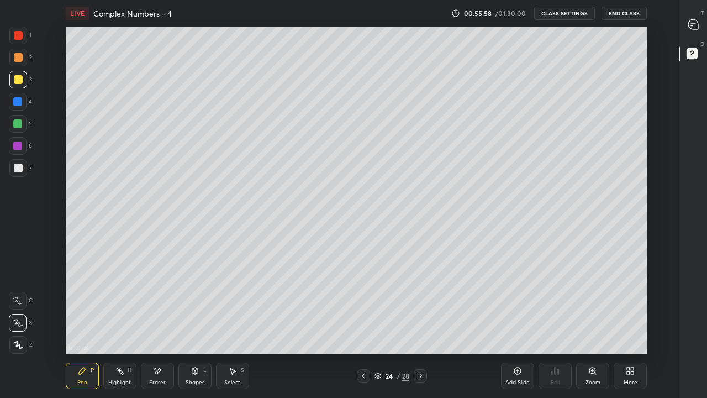
click at [421, 327] on icon at bounding box center [420, 375] width 9 height 9
click at [420, 327] on icon at bounding box center [420, 375] width 9 height 9
click at [426, 327] on div at bounding box center [420, 375] width 13 height 13
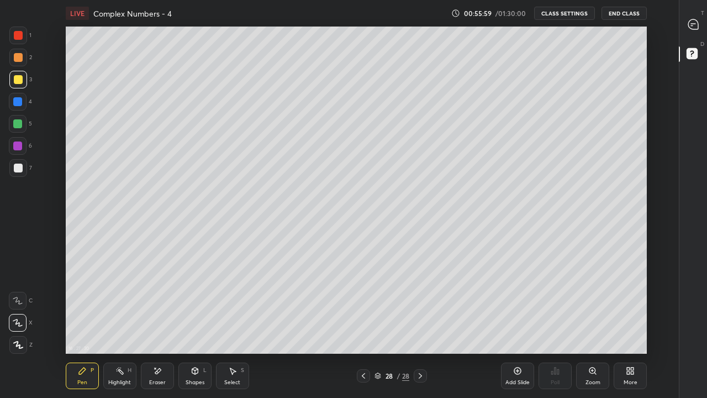
click at [426, 327] on div at bounding box center [420, 375] width 13 height 13
click at [422, 327] on icon at bounding box center [420, 375] width 9 height 9
click at [362, 327] on icon at bounding box center [363, 375] width 9 height 9
click at [364, 327] on icon at bounding box center [363, 375] width 9 height 9
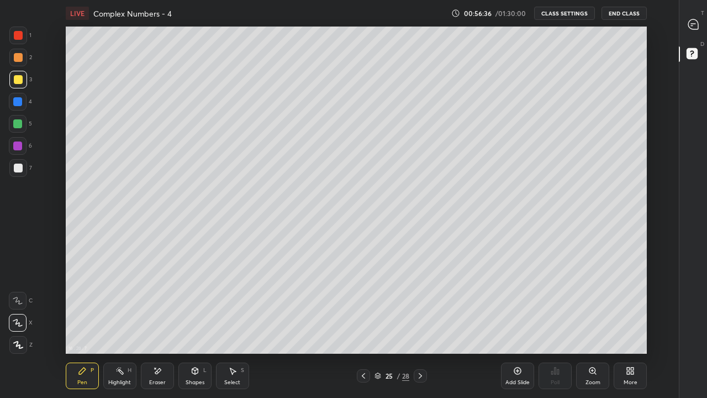
click at [365, 327] on div at bounding box center [363, 375] width 13 height 13
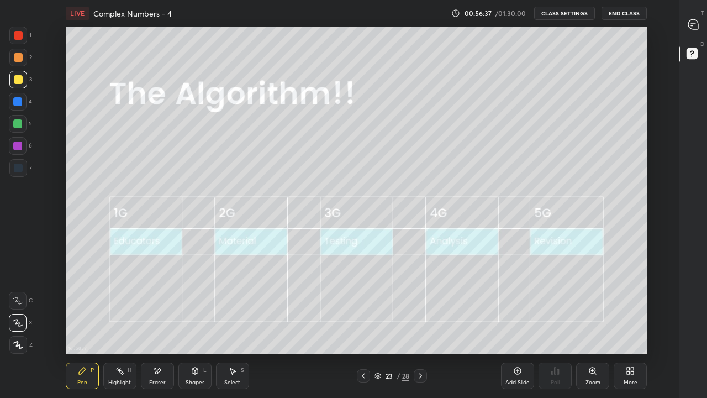
click at [362, 327] on div at bounding box center [363, 375] width 13 height 13
click at [360, 327] on div at bounding box center [363, 375] width 13 height 13
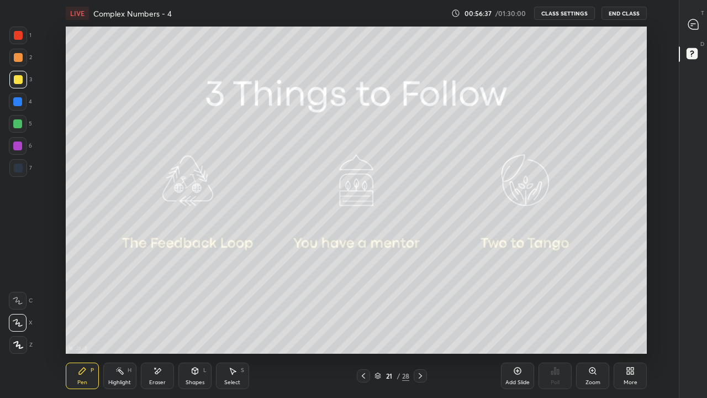
click at [356, 327] on div "Pen P Highlight H Eraser Shapes L Select S 21 / 28 Add Slide Poll Zoom More" at bounding box center [356, 376] width 581 height 44
click at [359, 327] on div at bounding box center [363, 375] width 13 height 13
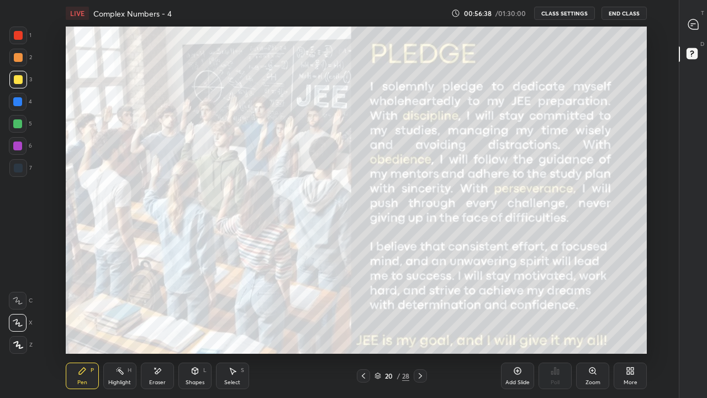
click at [362, 327] on div at bounding box center [363, 375] width 13 height 13
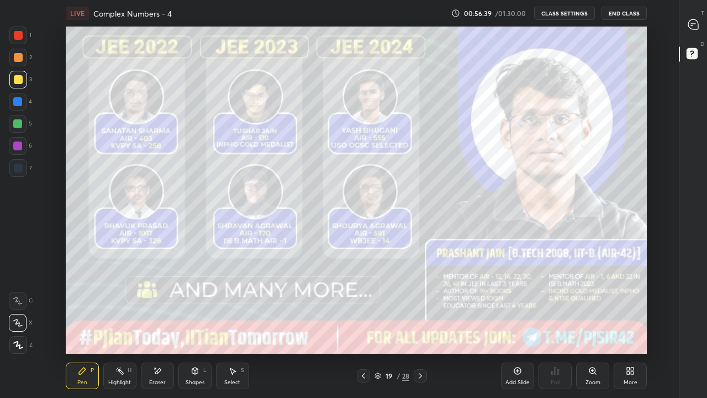
click at [363, 327] on icon at bounding box center [363, 376] width 3 height 6
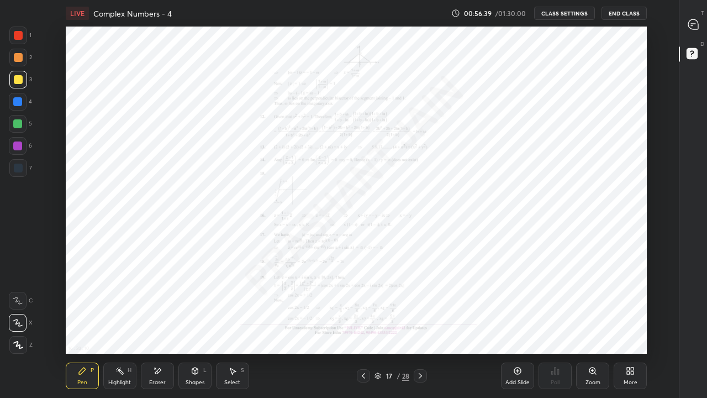
click at [365, 327] on icon at bounding box center [363, 376] width 3 height 6
click at [363, 327] on icon at bounding box center [363, 376] width 3 height 6
click at [364, 327] on div at bounding box center [363, 375] width 13 height 13
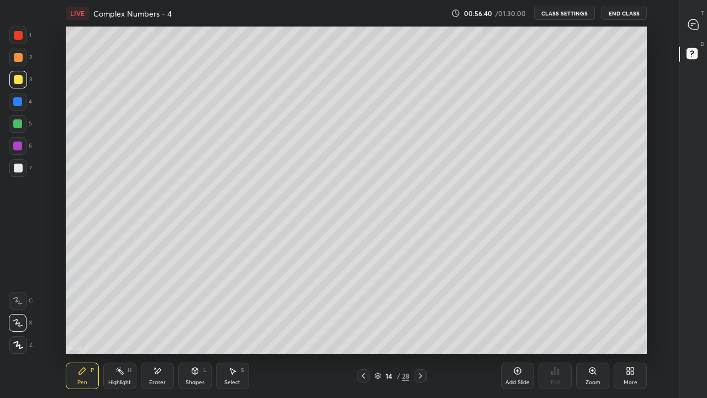
click at [364, 327] on div at bounding box center [363, 375] width 13 height 13
click at [363, 327] on icon at bounding box center [363, 375] width 9 height 9
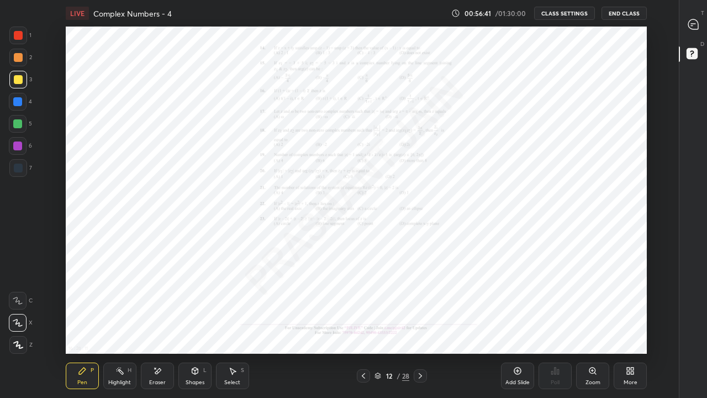
click at [363, 327] on icon at bounding box center [363, 375] width 9 height 9
click at [364, 327] on icon at bounding box center [363, 376] width 3 height 6
click at [363, 327] on icon at bounding box center [363, 375] width 9 height 9
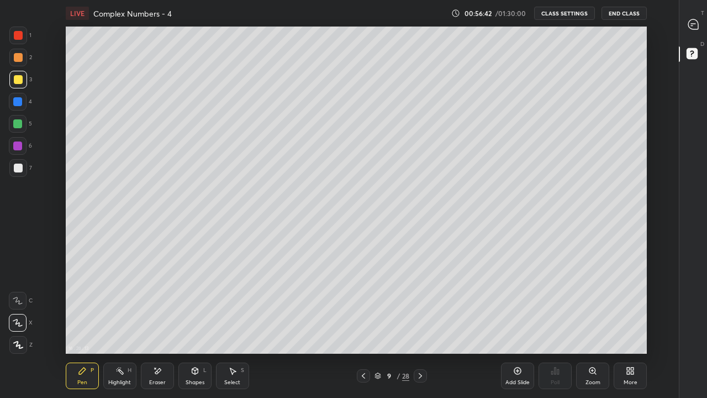
click at [363, 327] on icon at bounding box center [363, 376] width 3 height 6
click at [362, 327] on icon at bounding box center [363, 375] width 9 height 9
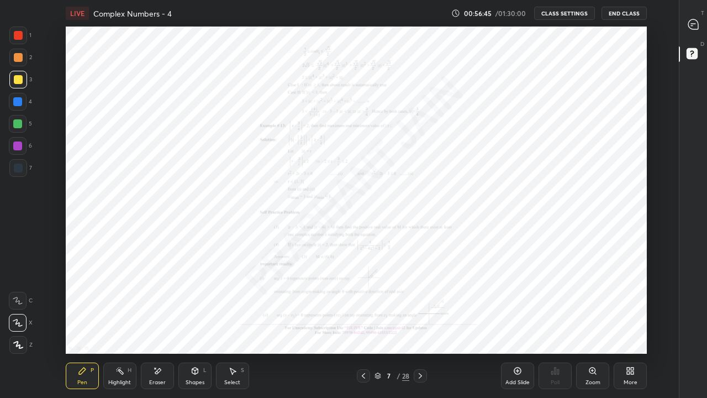
click at [420, 327] on icon at bounding box center [420, 375] width 9 height 9
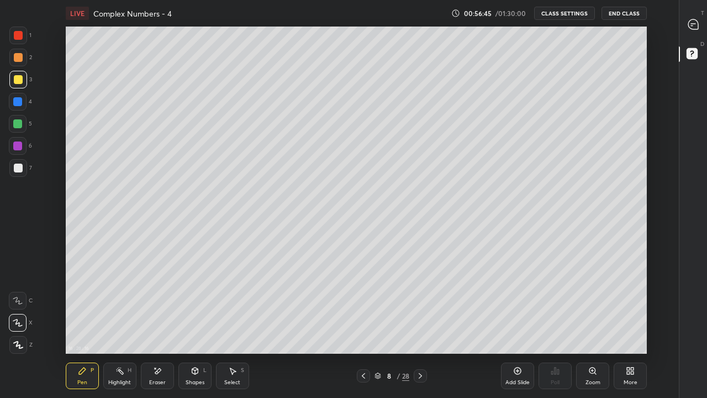
click at [421, 327] on icon at bounding box center [420, 375] width 9 height 9
click at [420, 327] on icon at bounding box center [420, 375] width 9 height 9
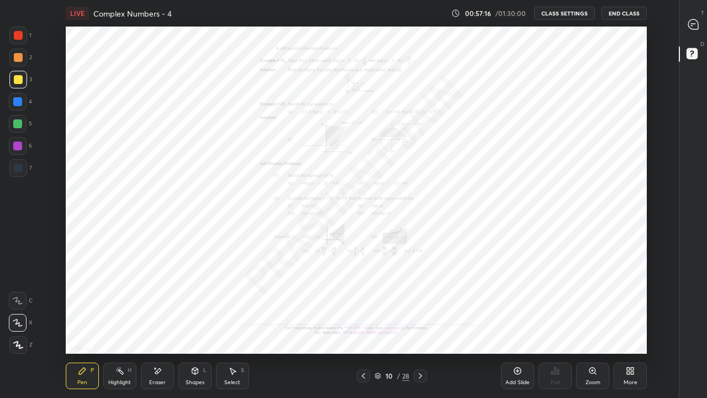
click at [17, 167] on div at bounding box center [18, 168] width 9 height 9
click at [378, 327] on icon at bounding box center [378, 375] width 7 height 7
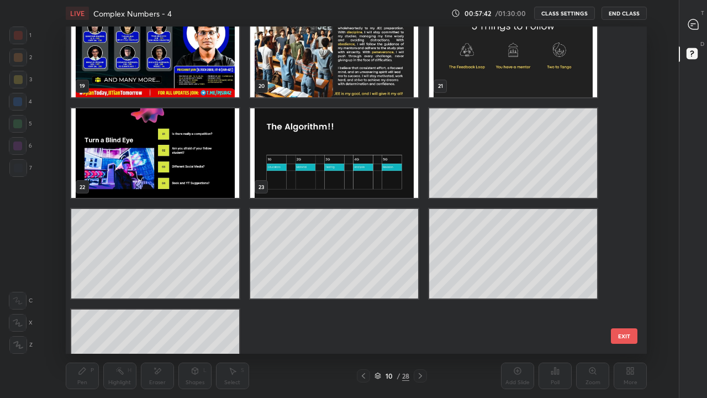
scroll to position [679, 0]
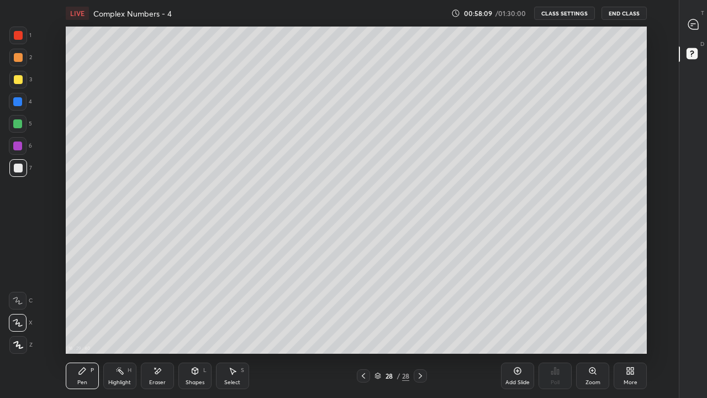
click at [13, 83] on div at bounding box center [18, 80] width 18 height 18
click at [560, 7] on button "CLASS SETTINGS" at bounding box center [564, 13] width 61 height 13
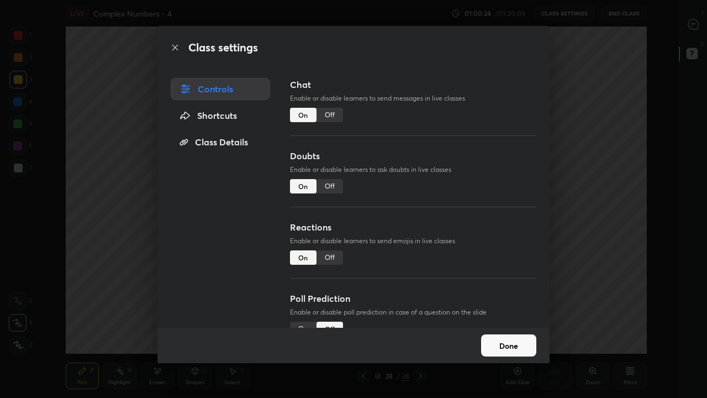
click at [332, 114] on div "Off" at bounding box center [330, 115] width 27 height 14
click at [501, 327] on button "Done" at bounding box center [508, 345] width 55 height 22
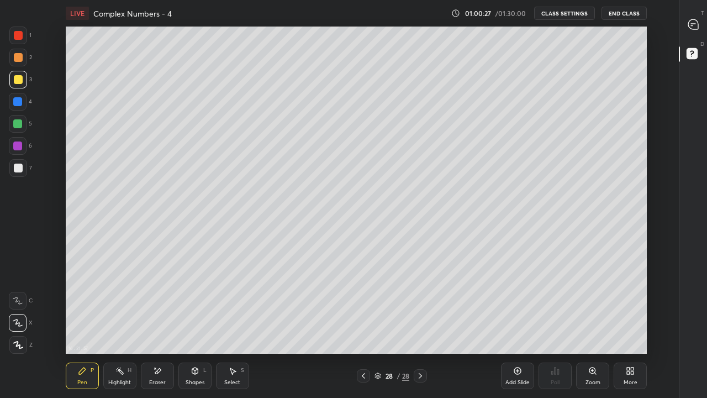
click at [625, 327] on div "More" at bounding box center [630, 375] width 33 height 27
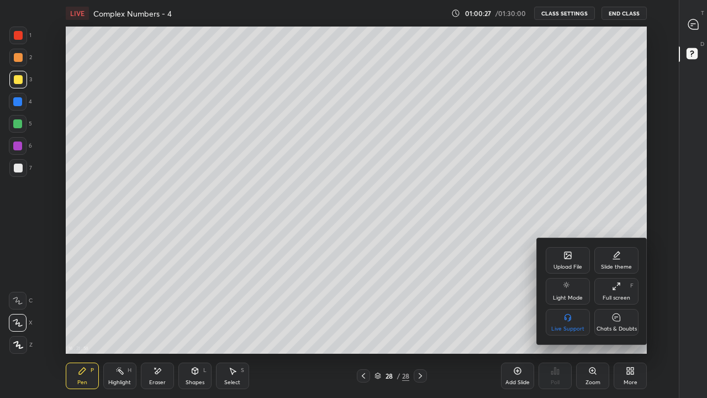
click at [615, 326] on div "Chats & Doubts" at bounding box center [617, 329] width 40 height 6
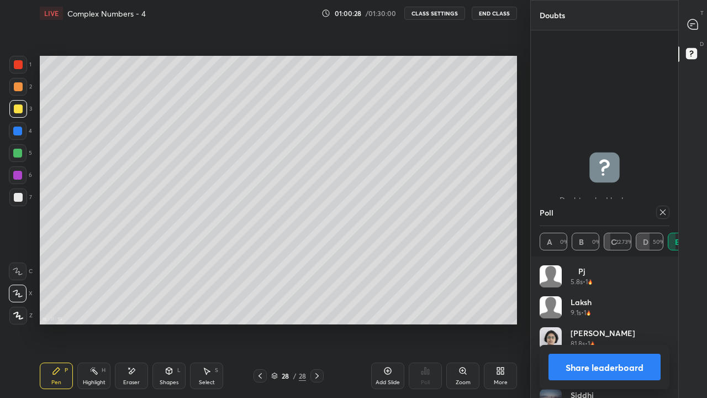
scroll to position [327, 486]
click at [660, 214] on icon at bounding box center [662, 212] width 9 height 9
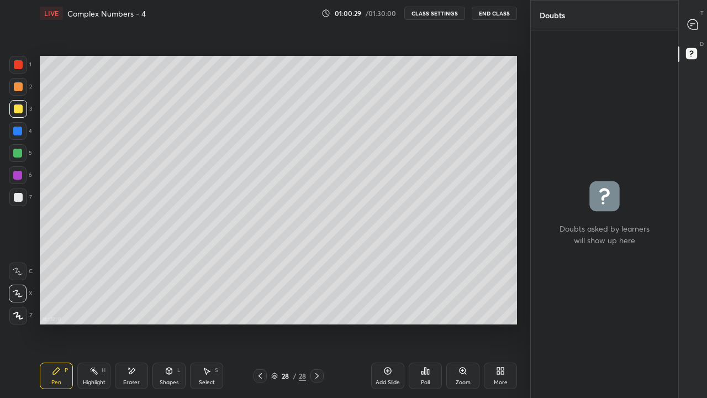
scroll to position [364, 144]
click at [508, 327] on div "More" at bounding box center [500, 375] width 33 height 27
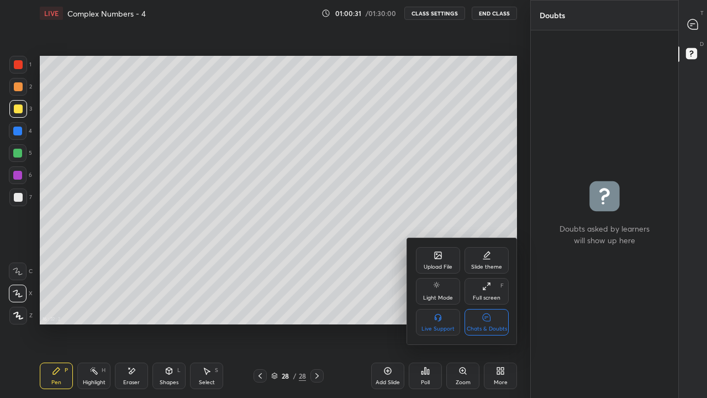
click at [502, 324] on div "Chats & Doubts" at bounding box center [487, 322] width 44 height 27
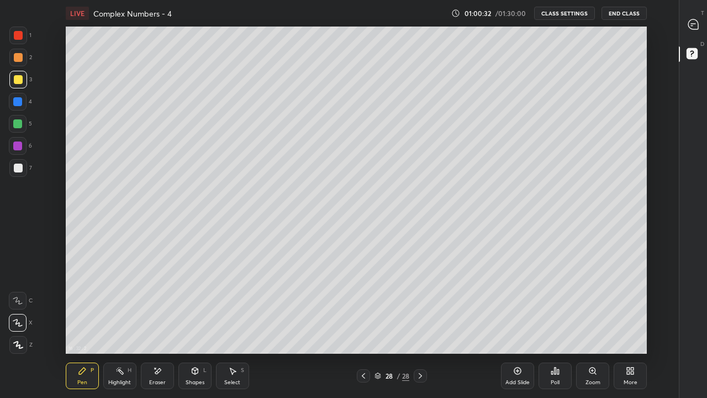
scroll to position [327, 641]
click at [563, 327] on div "Poll" at bounding box center [555, 375] width 33 height 27
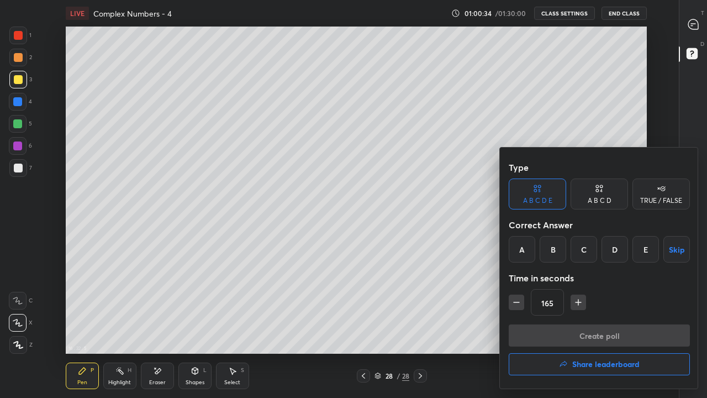
click at [648, 202] on div "TRUE / FALSE" at bounding box center [661, 200] width 42 height 7
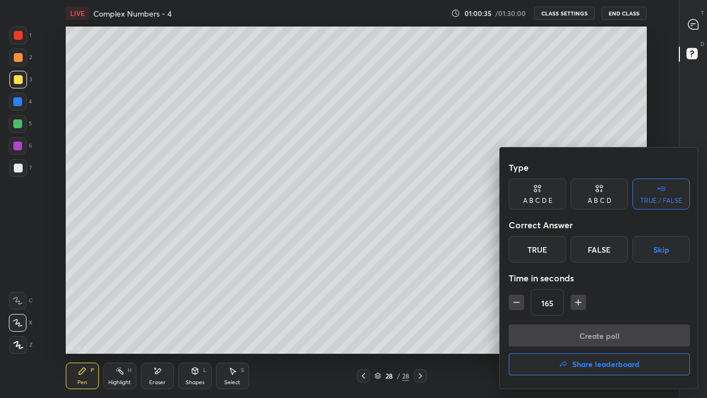
click at [583, 259] on div "False" at bounding box center [599, 249] width 57 height 27
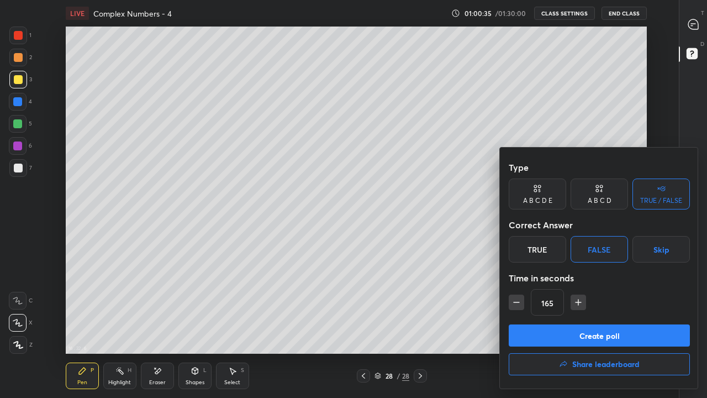
click at [522, 307] on button "button" at bounding box center [516, 301] width 15 height 15
click at [520, 304] on icon "button" at bounding box center [516, 302] width 11 height 11
click at [522, 302] on button "button" at bounding box center [516, 301] width 15 height 15
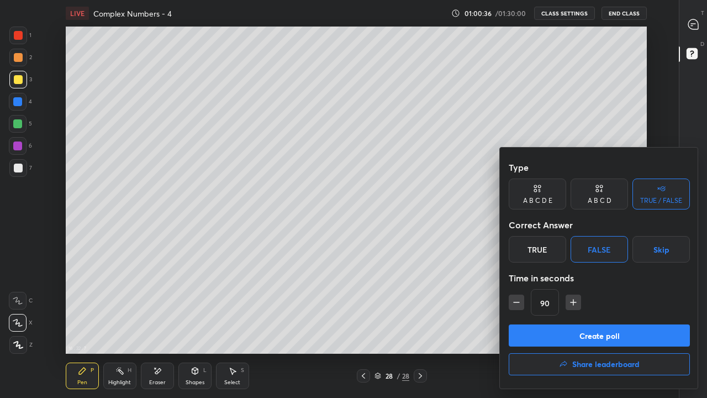
click at [520, 303] on icon "button" at bounding box center [516, 302] width 11 height 11
click at [520, 302] on icon "button" at bounding box center [516, 302] width 11 height 11
type input "45"
click at [559, 327] on button "Create poll" at bounding box center [599, 335] width 181 height 22
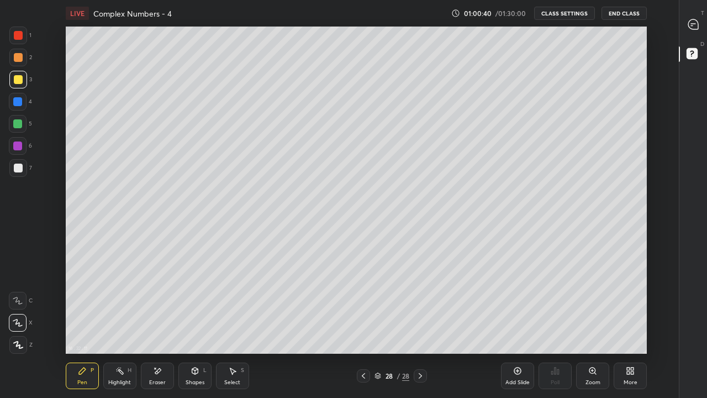
scroll to position [4, 1]
click at [624, 327] on div "More" at bounding box center [630, 375] width 33 height 27
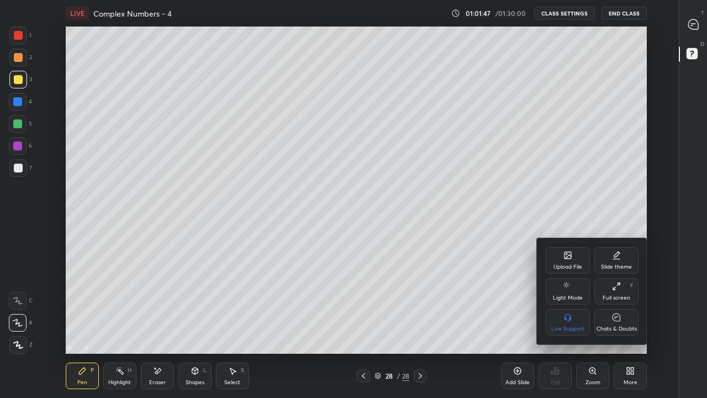
click at [610, 320] on div "Chats & Doubts" at bounding box center [616, 322] width 44 height 27
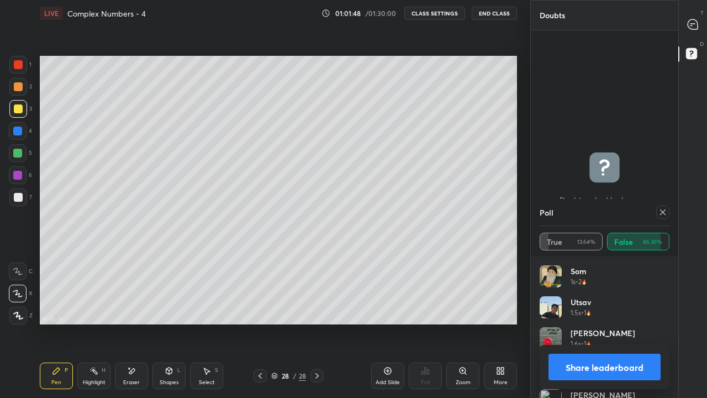
scroll to position [327, 486]
click at [664, 210] on icon at bounding box center [663, 212] width 6 height 6
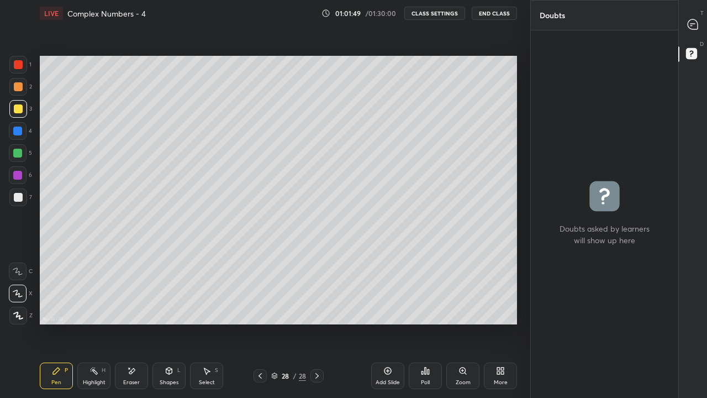
scroll to position [364, 144]
click at [502, 327] on icon at bounding box center [500, 370] width 9 height 9
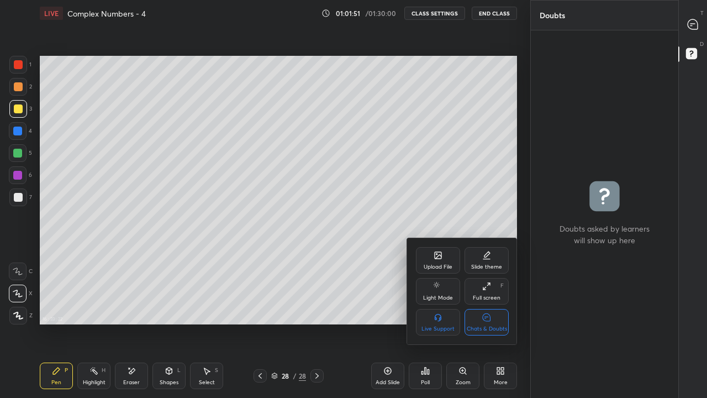
click at [500, 323] on div "Chats & Doubts" at bounding box center [487, 322] width 44 height 27
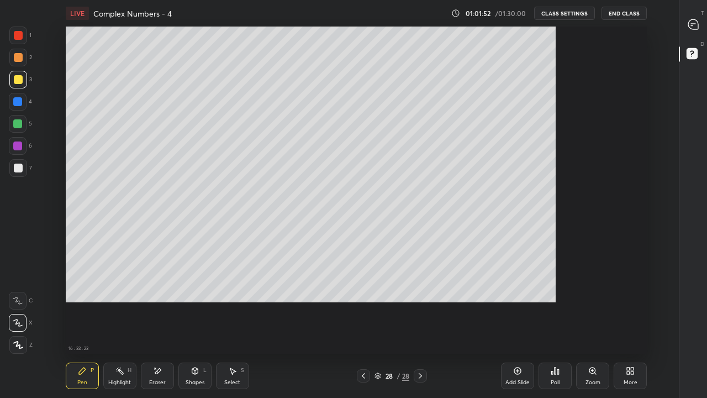
scroll to position [327, 641]
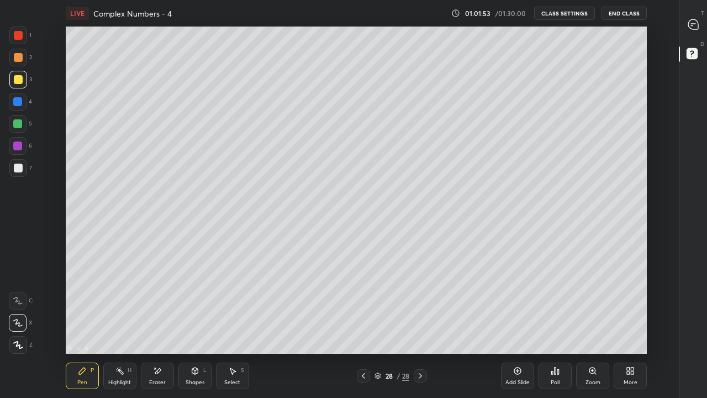
click at [552, 327] on div "Poll" at bounding box center [555, 383] width 9 height 6
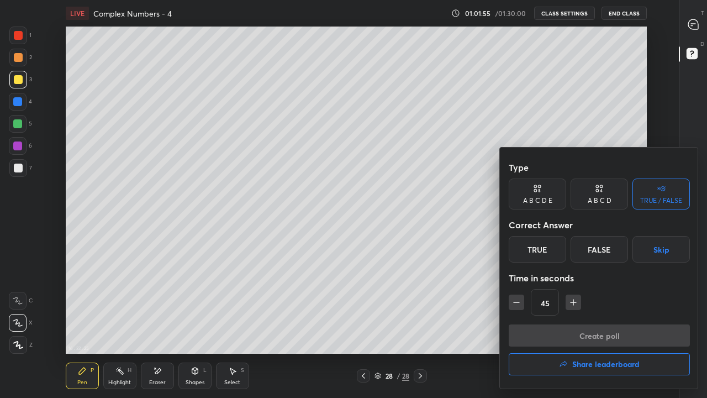
click at [574, 255] on div "False" at bounding box center [599, 249] width 57 height 27
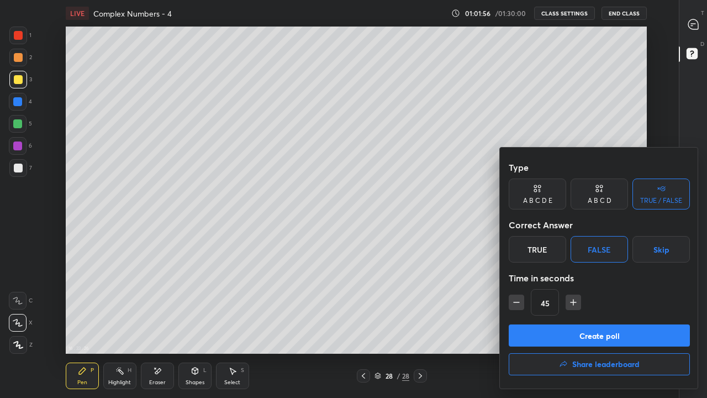
click at [574, 327] on button "Create poll" at bounding box center [599, 335] width 181 height 22
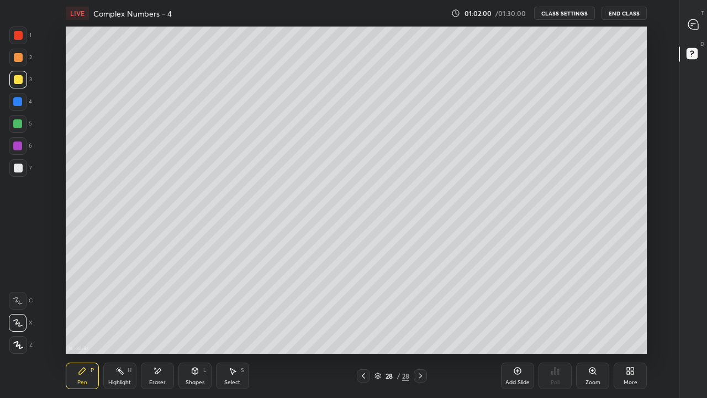
scroll to position [4, 1]
click at [633, 327] on div "More" at bounding box center [631, 383] width 14 height 6
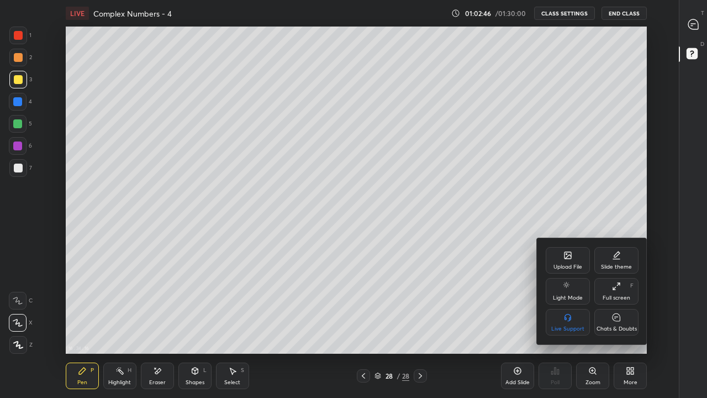
click at [612, 326] on div "Chats & Doubts" at bounding box center [617, 329] width 40 height 6
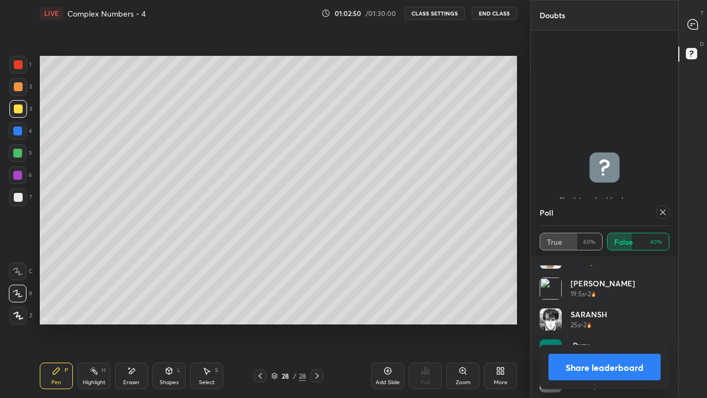
scroll to position [115, 0]
click at [665, 214] on icon at bounding box center [663, 212] width 6 height 6
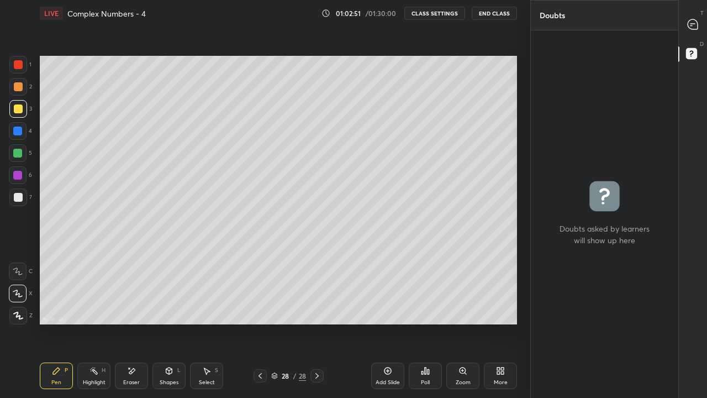
scroll to position [4, 4]
click at [509, 327] on div "More" at bounding box center [500, 375] width 33 height 27
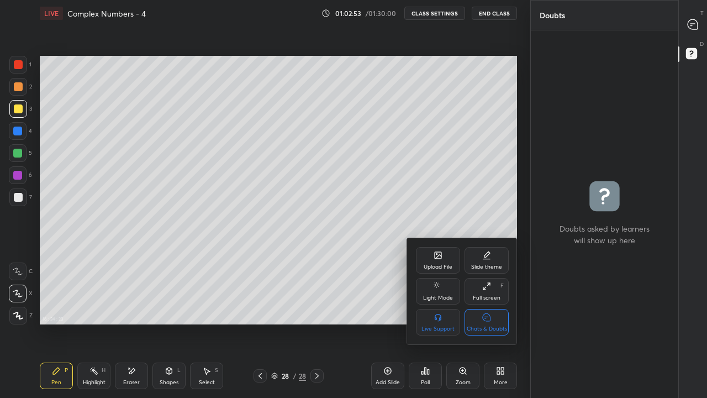
click at [502, 326] on div "Chats & Doubts" at bounding box center [487, 329] width 40 height 6
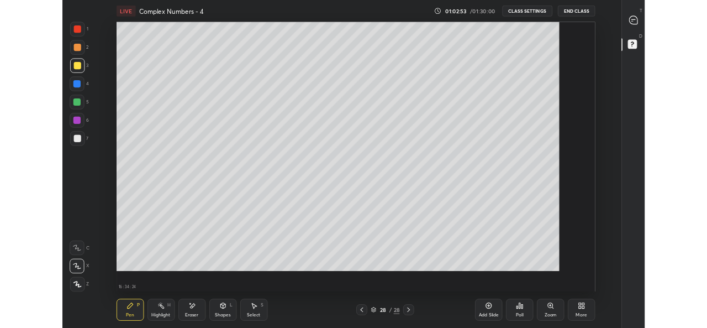
scroll to position [327, 641]
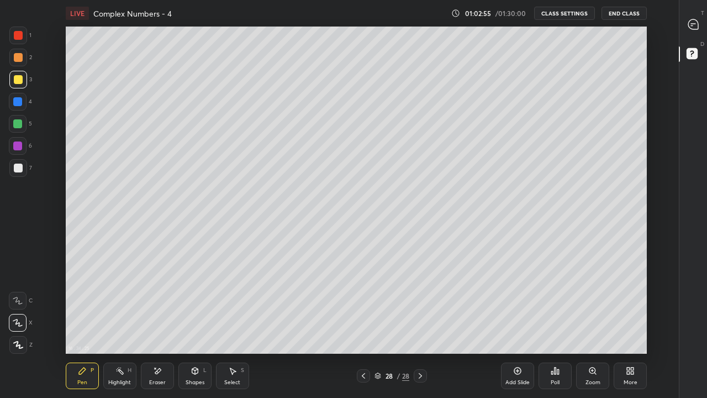
click at [558, 13] on button "CLASS SETTINGS" at bounding box center [564, 13] width 61 height 13
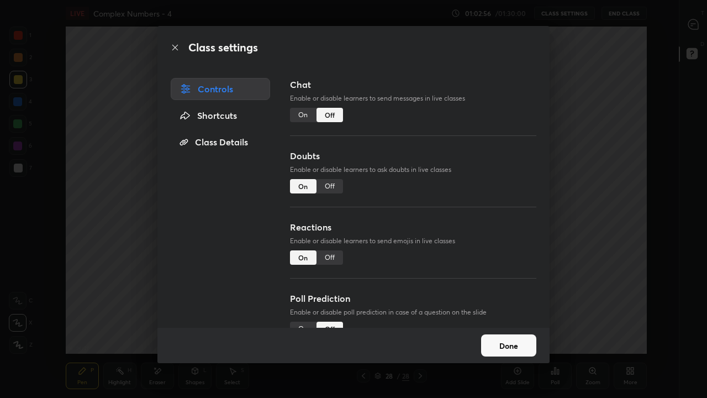
click at [304, 114] on div "On" at bounding box center [303, 115] width 27 height 14
click at [496, 327] on button "Done" at bounding box center [508, 345] width 55 height 22
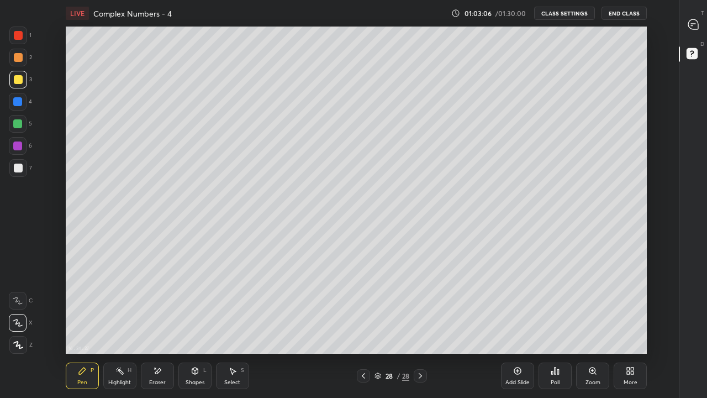
click at [20, 166] on div at bounding box center [18, 168] width 9 height 9
click at [521, 327] on div "Add Slide" at bounding box center [517, 375] width 33 height 27
click at [19, 82] on div at bounding box center [18, 79] width 9 height 9
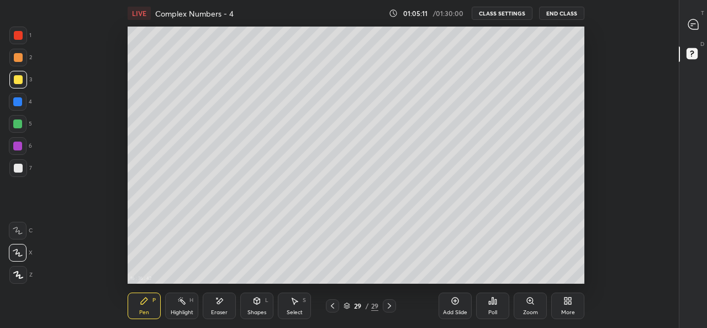
scroll to position [54984, 54599]
click at [565, 304] on icon at bounding box center [567, 300] width 9 height 9
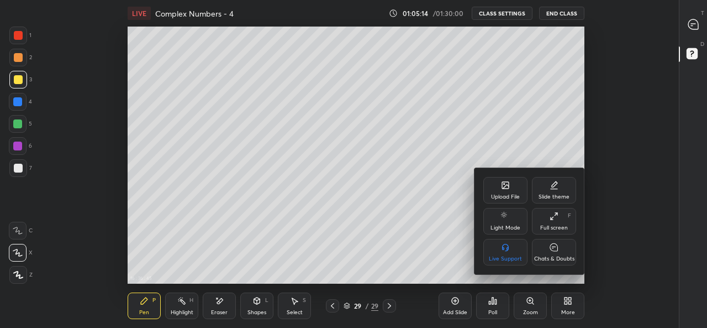
click at [551, 251] on icon at bounding box center [554, 247] width 9 height 12
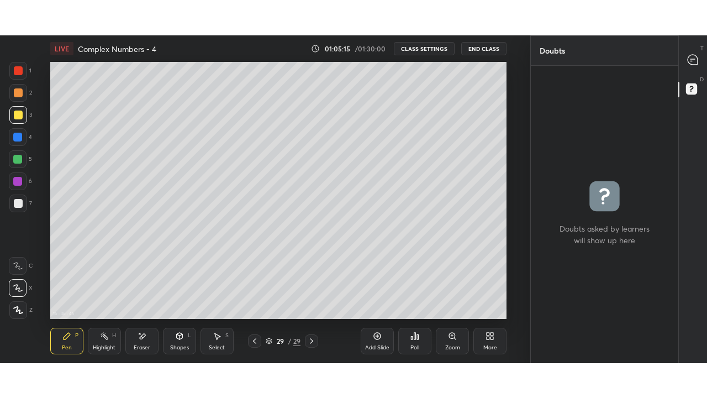
scroll to position [54984, 54755]
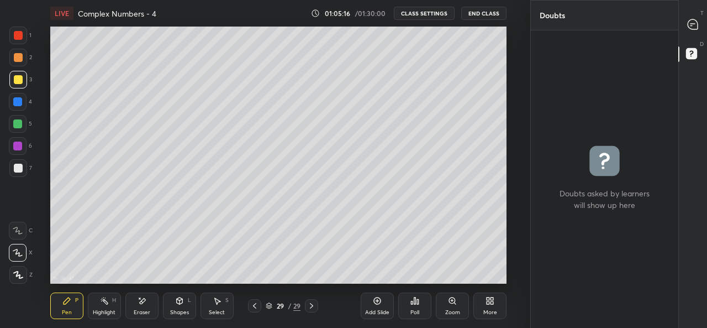
click at [484, 303] on div "More" at bounding box center [489, 305] width 33 height 27
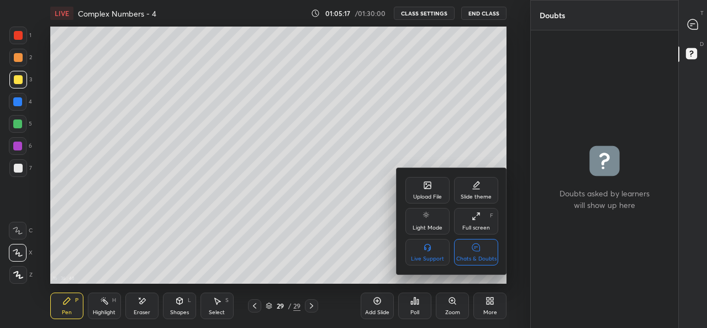
click at [470, 226] on div "Full screen" at bounding box center [476, 228] width 28 height 6
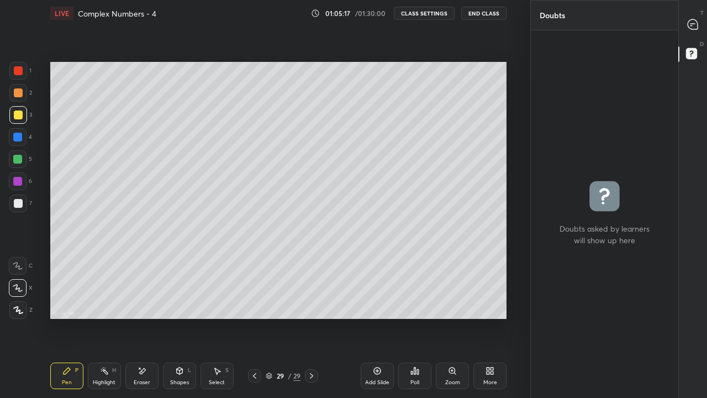
scroll to position [364, 144]
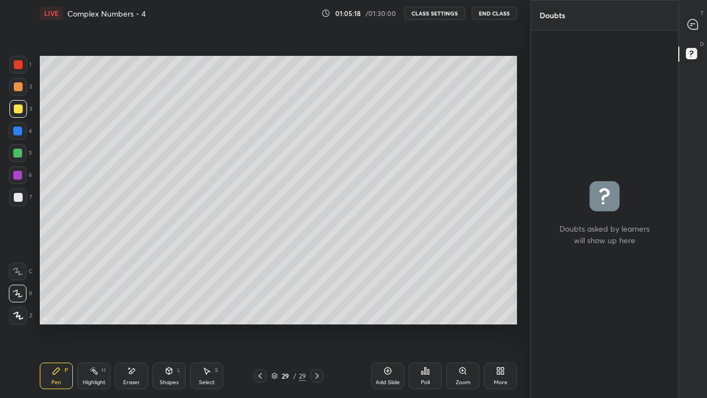
click at [493, 327] on div "More" at bounding box center [500, 375] width 33 height 27
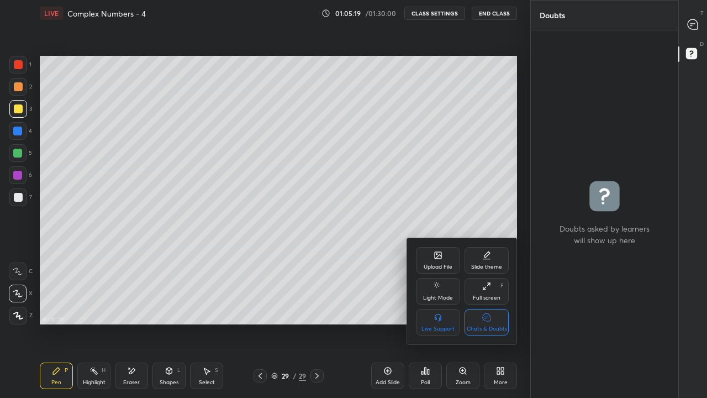
click at [488, 323] on div "Chats & Doubts" at bounding box center [487, 322] width 44 height 27
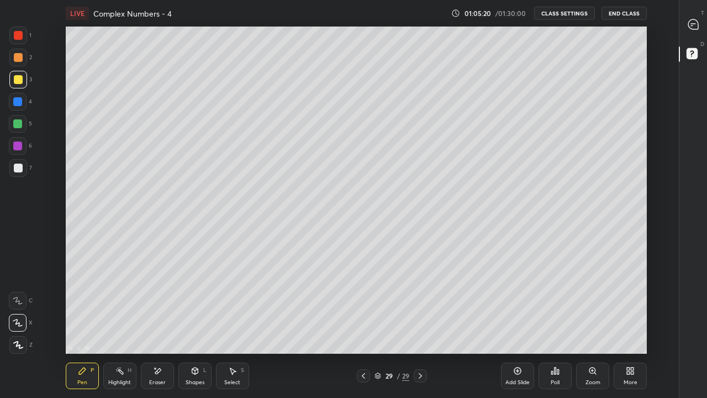
scroll to position [54914, 54599]
click at [16, 165] on div at bounding box center [18, 168] width 9 height 9
click at [166, 327] on div "Eraser" at bounding box center [157, 375] width 33 height 27
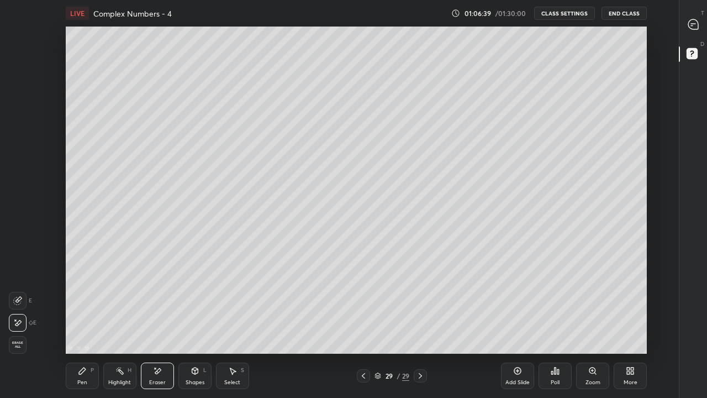
click at [92, 327] on div "Pen P" at bounding box center [82, 375] width 33 height 27
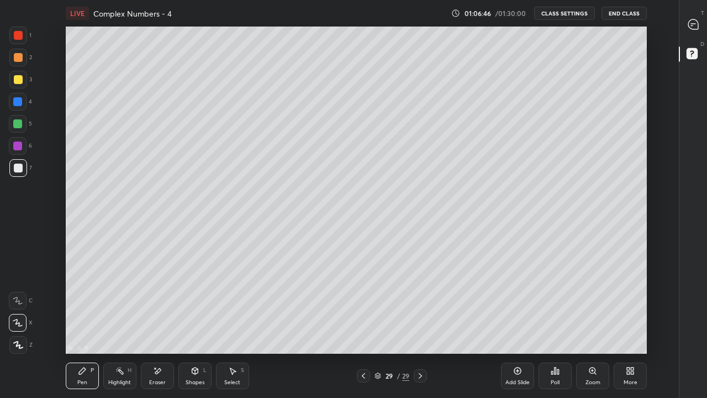
click at [20, 82] on div at bounding box center [18, 79] width 9 height 9
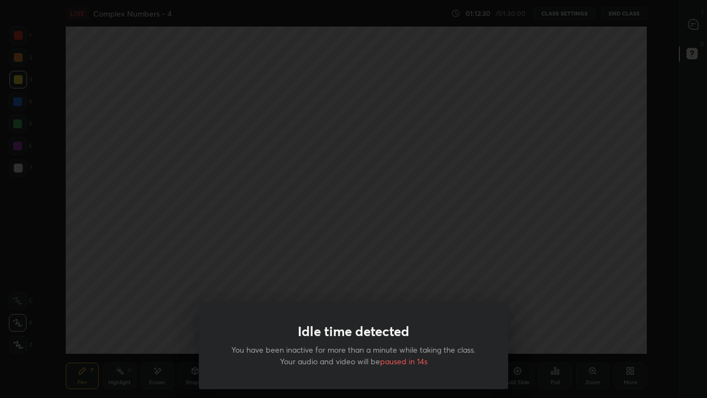
click at [486, 289] on div "Idle time detected You have been inactive for more than a minute while taking t…" at bounding box center [353, 199] width 707 height 398
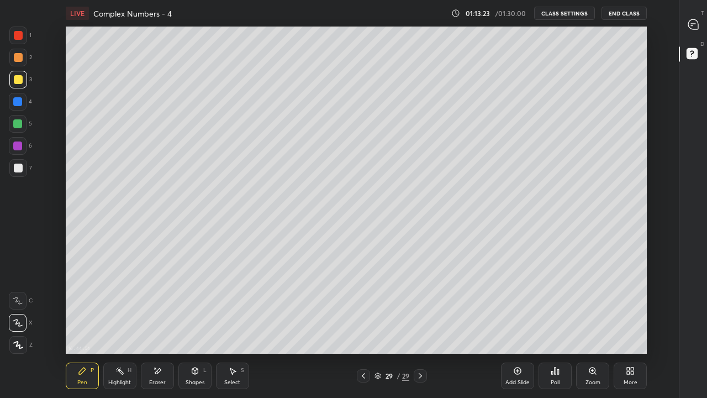
click at [523, 327] on div "Add Slide" at bounding box center [517, 375] width 33 height 27
click at [22, 167] on div at bounding box center [18, 168] width 9 height 9
click at [159, 327] on div "Eraser" at bounding box center [157, 383] width 17 height 6
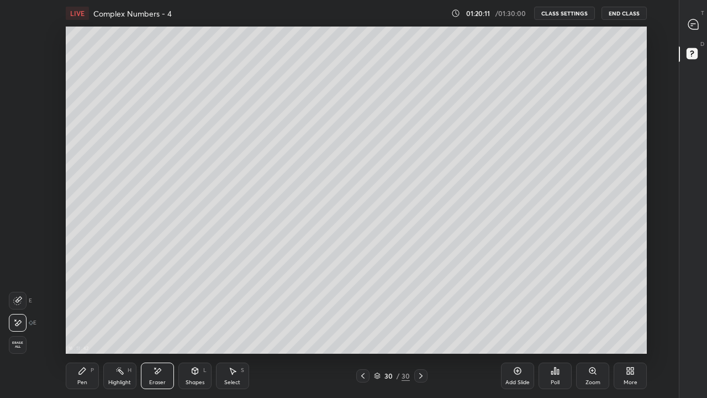
click at [79, 327] on div "Pen P" at bounding box center [82, 375] width 33 height 27
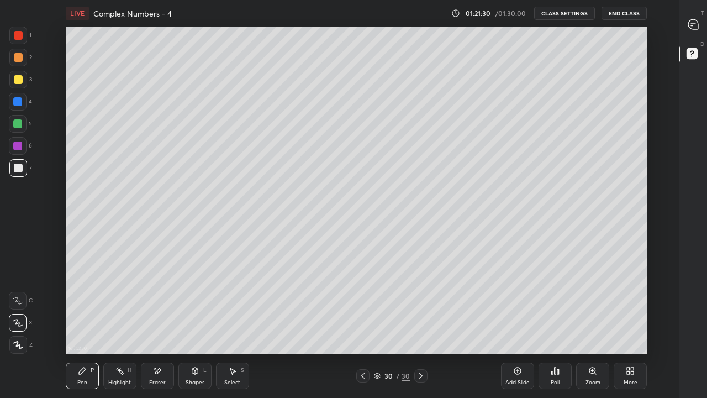
click at [517, 327] on icon at bounding box center [517, 370] width 9 height 9
click at [161, 327] on div "Eraser" at bounding box center [157, 383] width 17 height 6
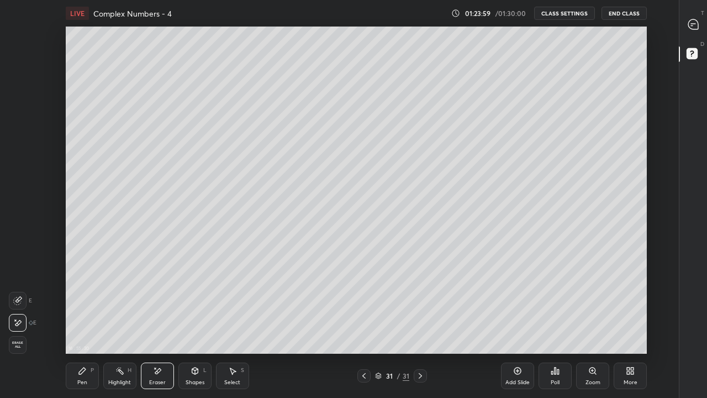
click at [82, 327] on div "Pen P" at bounding box center [82, 375] width 33 height 27
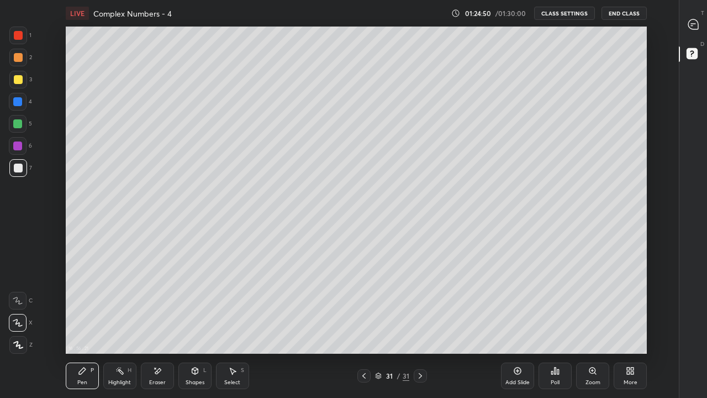
click at [363, 327] on icon at bounding box center [364, 375] width 9 height 9
click at [421, 327] on icon at bounding box center [420, 376] width 3 height 6
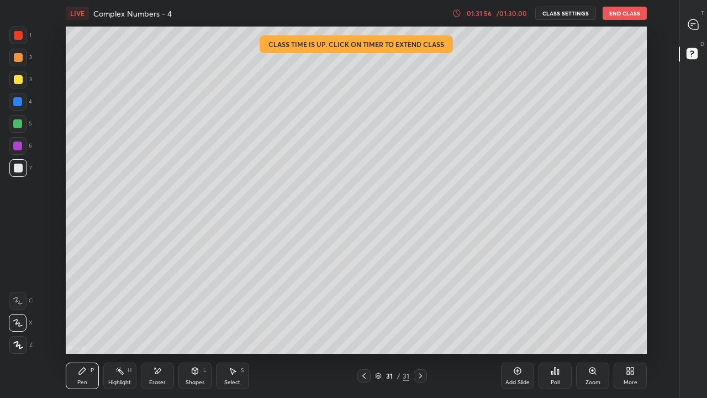
click at [629, 16] on button "End Class" at bounding box center [625, 13] width 44 height 13
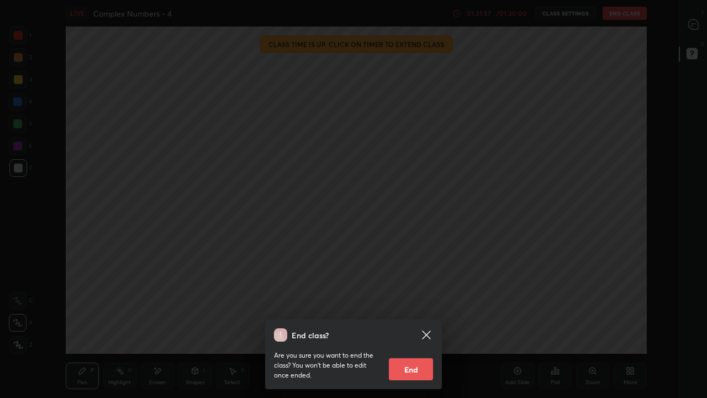
click at [407, 327] on button "End" at bounding box center [411, 369] width 44 height 22
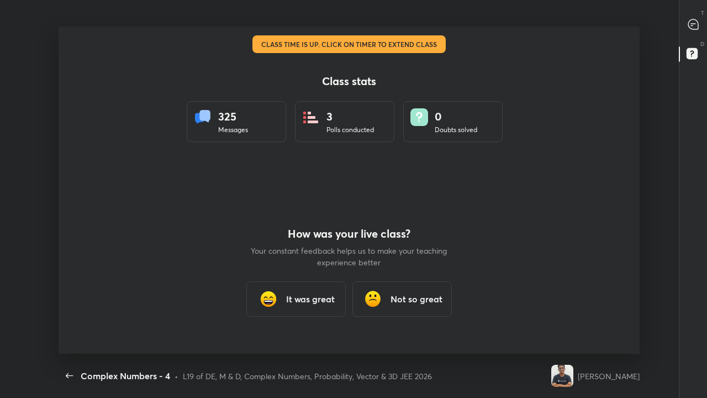
scroll to position [327, 698]
